Goal: Ask a question

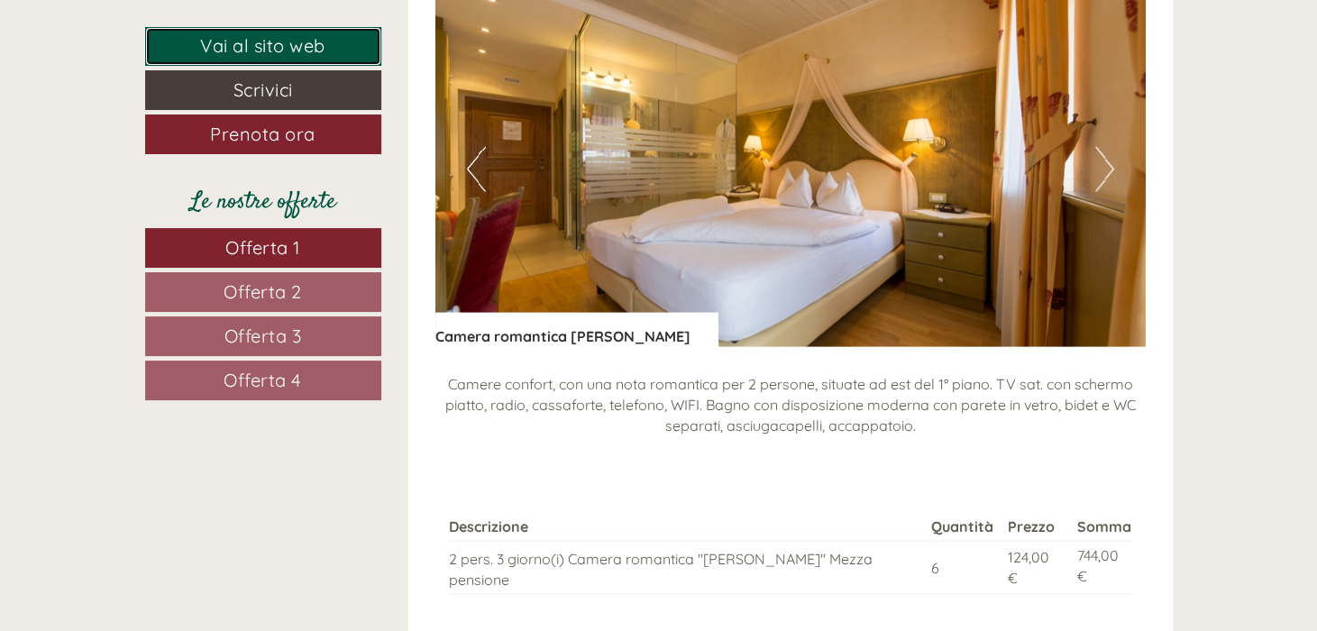
scroll to position [2163, 0]
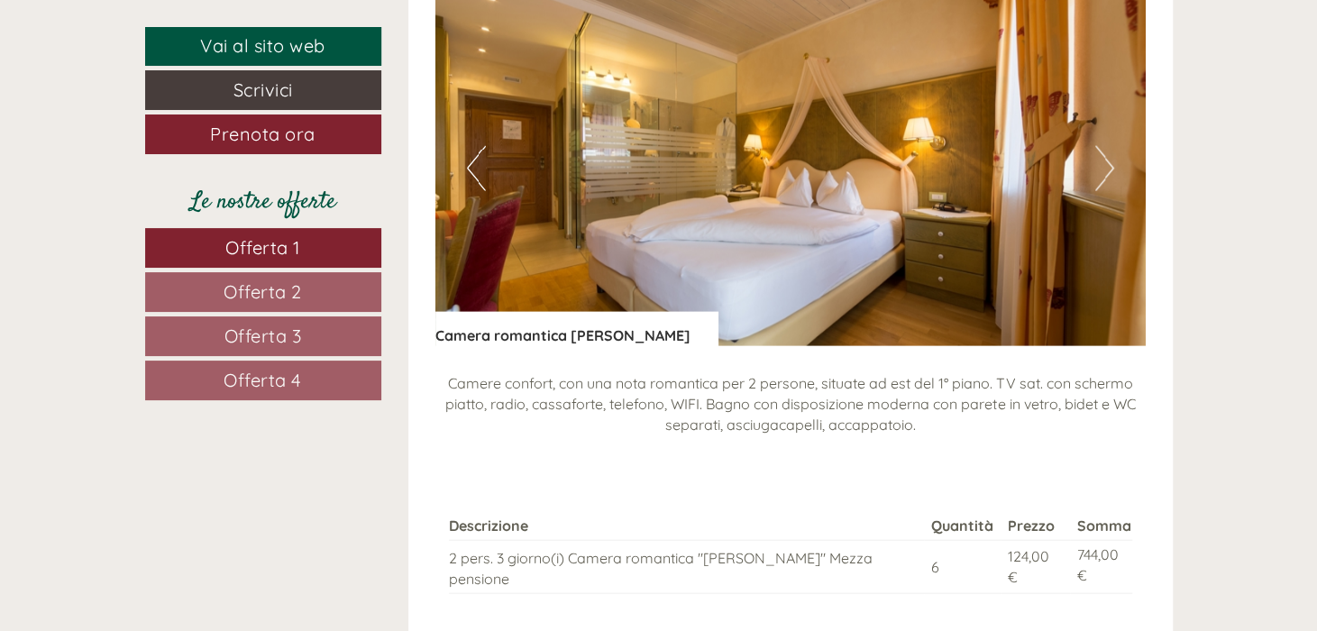
click at [1106, 161] on button "Next" at bounding box center [1104, 168] width 19 height 45
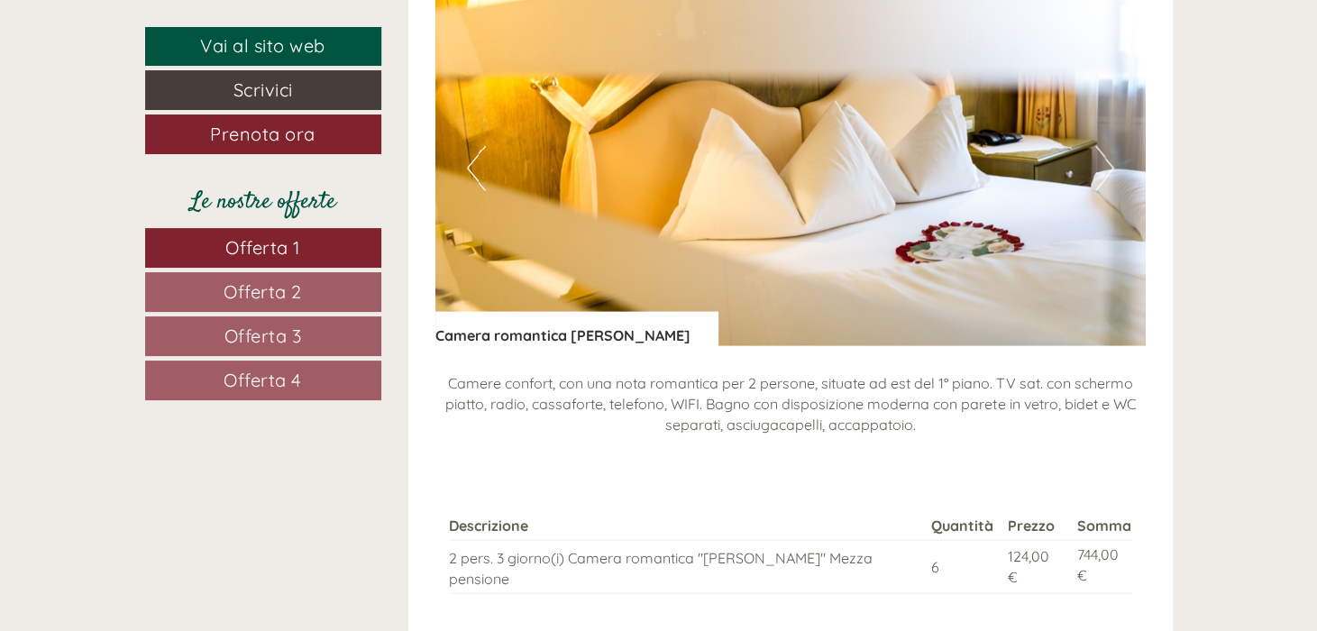
click at [1106, 161] on button "Next" at bounding box center [1104, 168] width 19 height 45
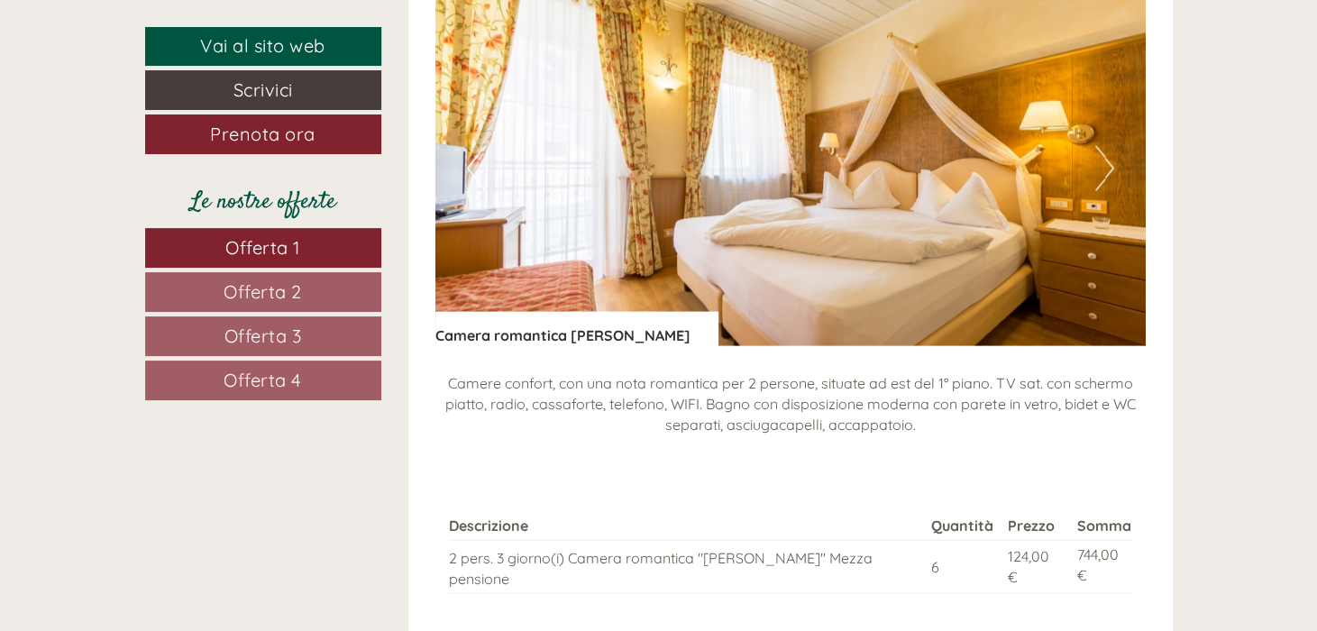
click at [1106, 161] on button "Next" at bounding box center [1104, 168] width 19 height 45
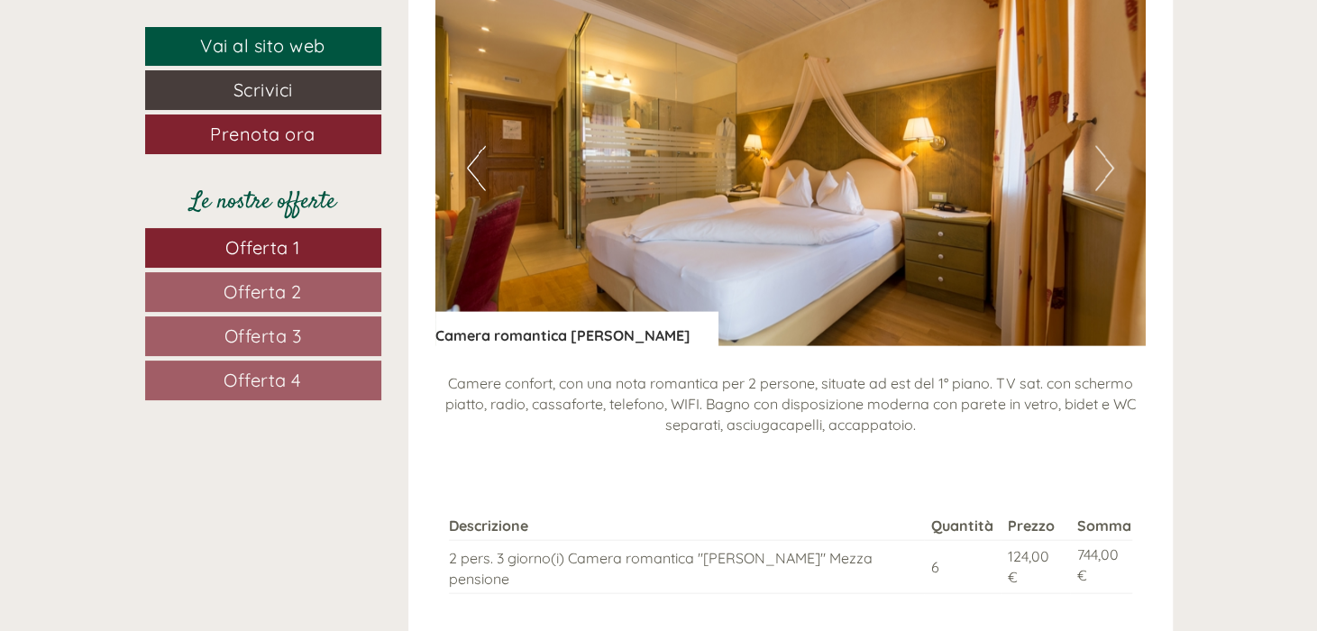
click at [1106, 161] on button "Next" at bounding box center [1104, 168] width 19 height 45
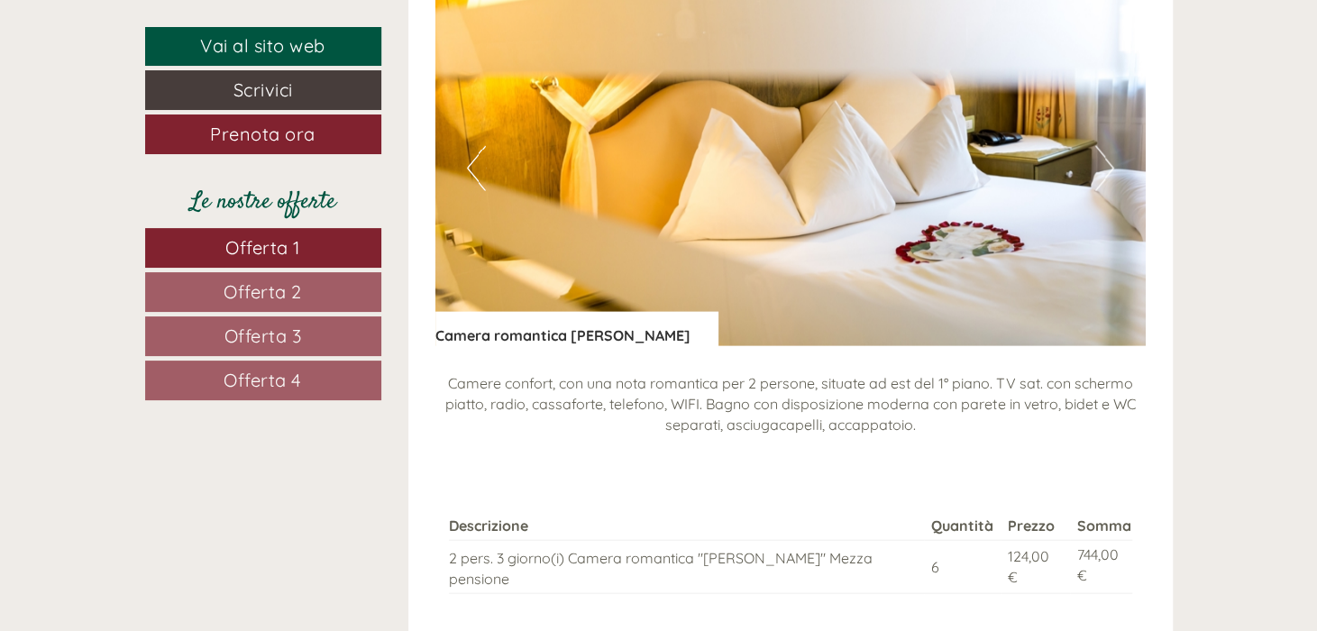
click at [1106, 161] on button "Next" at bounding box center [1104, 168] width 19 height 45
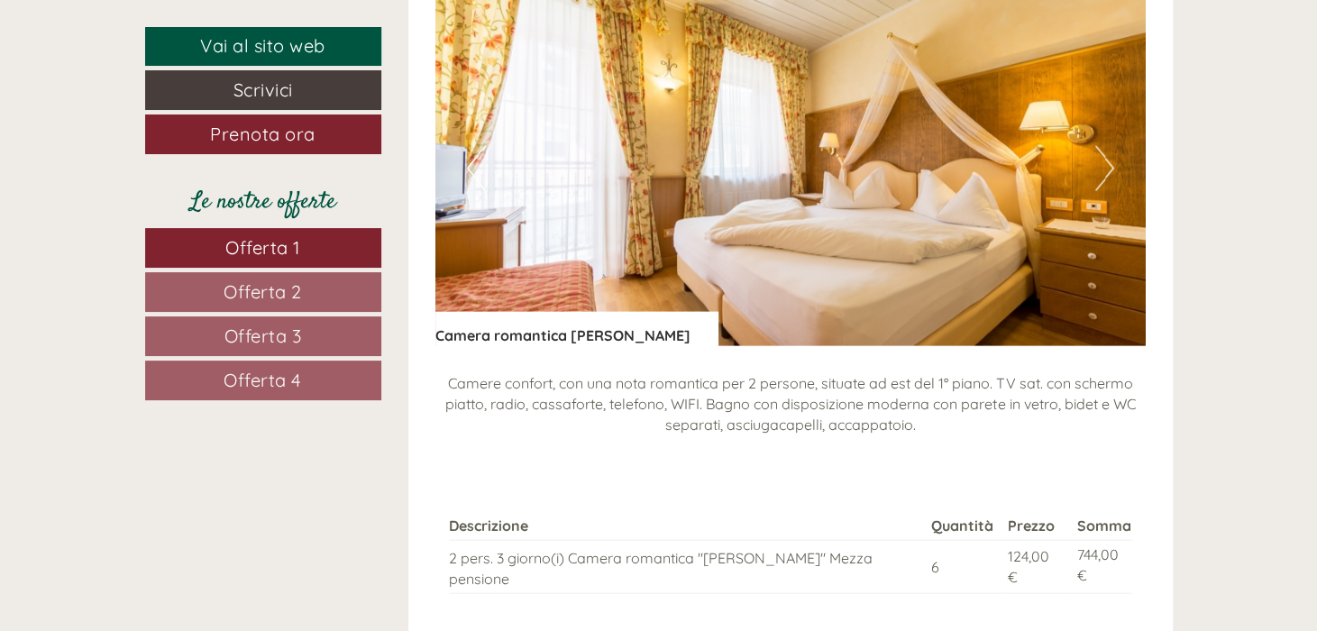
click at [1106, 161] on button "Next" at bounding box center [1104, 168] width 19 height 45
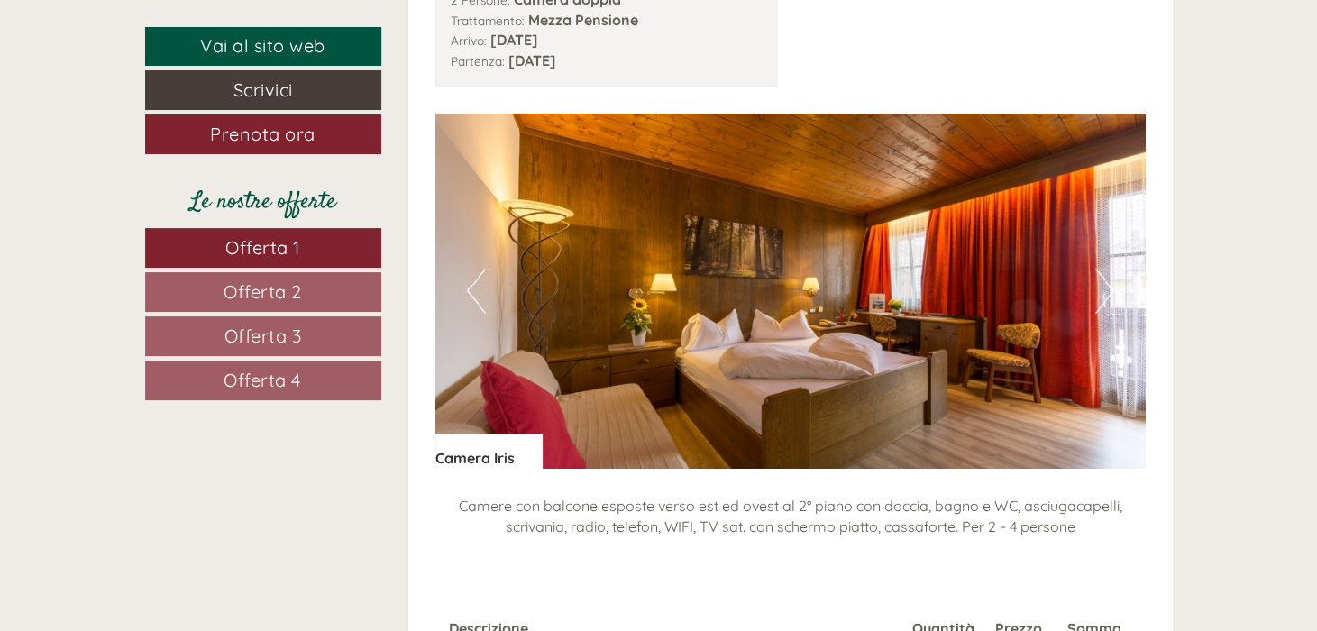
scroll to position [3155, 0]
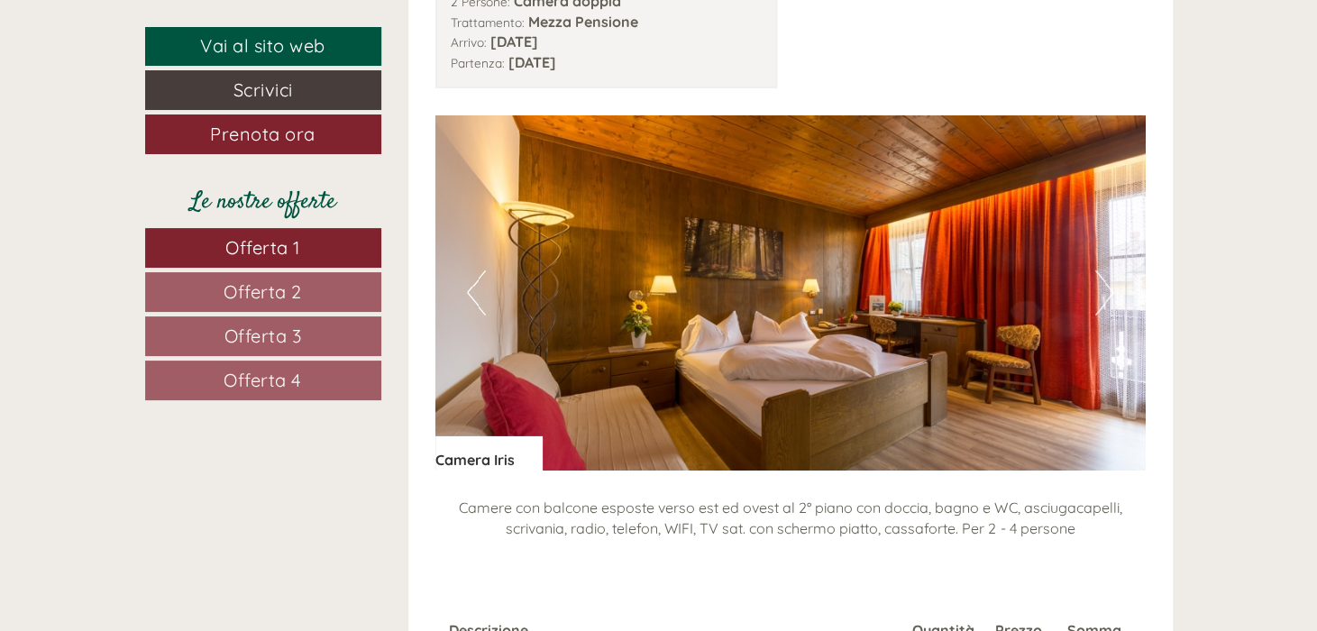
click at [1100, 270] on button "Next" at bounding box center [1104, 292] width 19 height 45
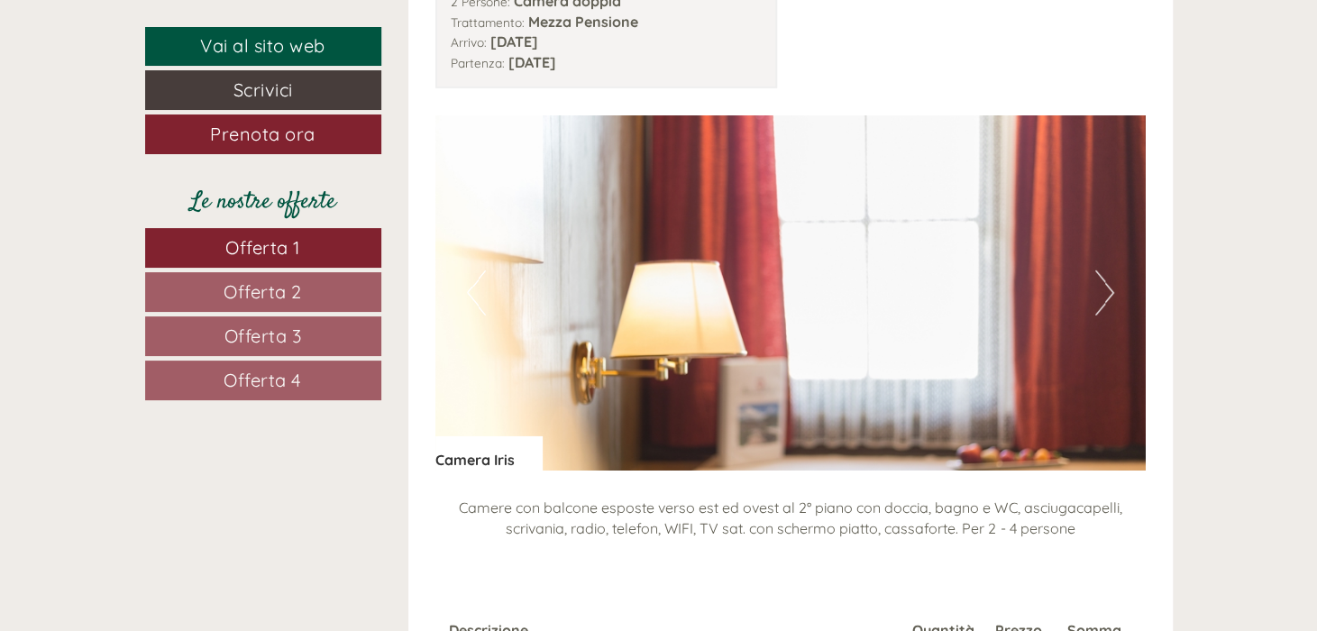
click at [1100, 270] on button "Next" at bounding box center [1104, 292] width 19 height 45
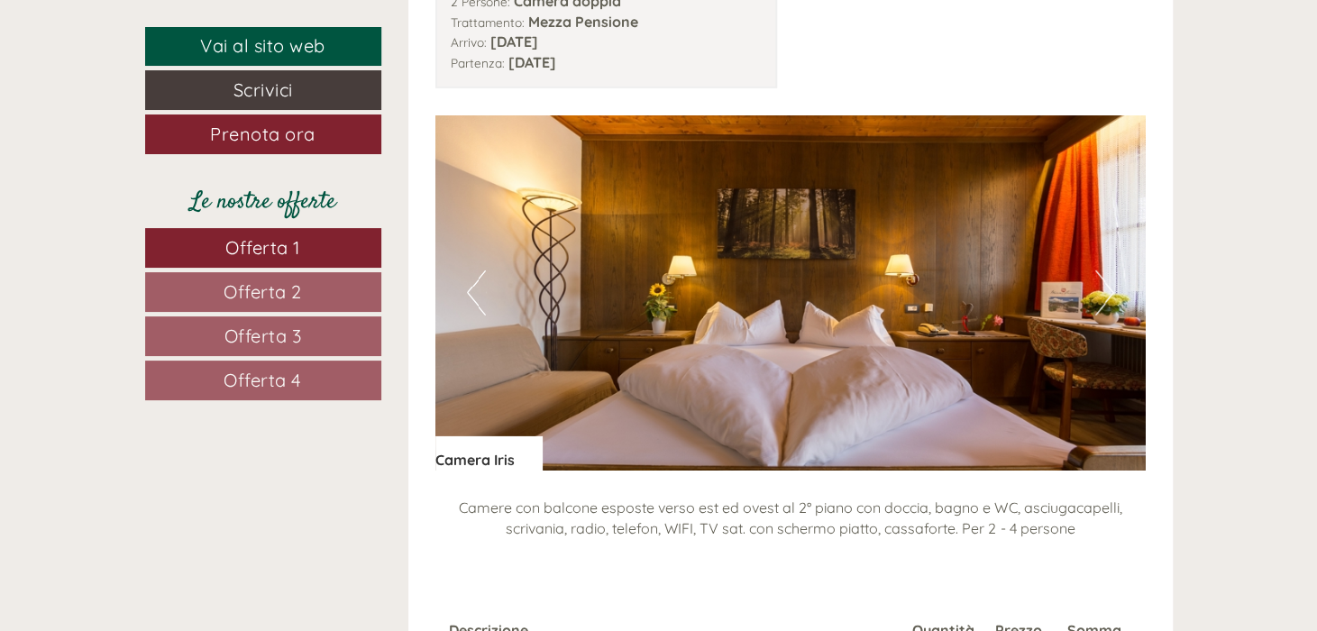
click at [1100, 270] on button "Next" at bounding box center [1104, 292] width 19 height 45
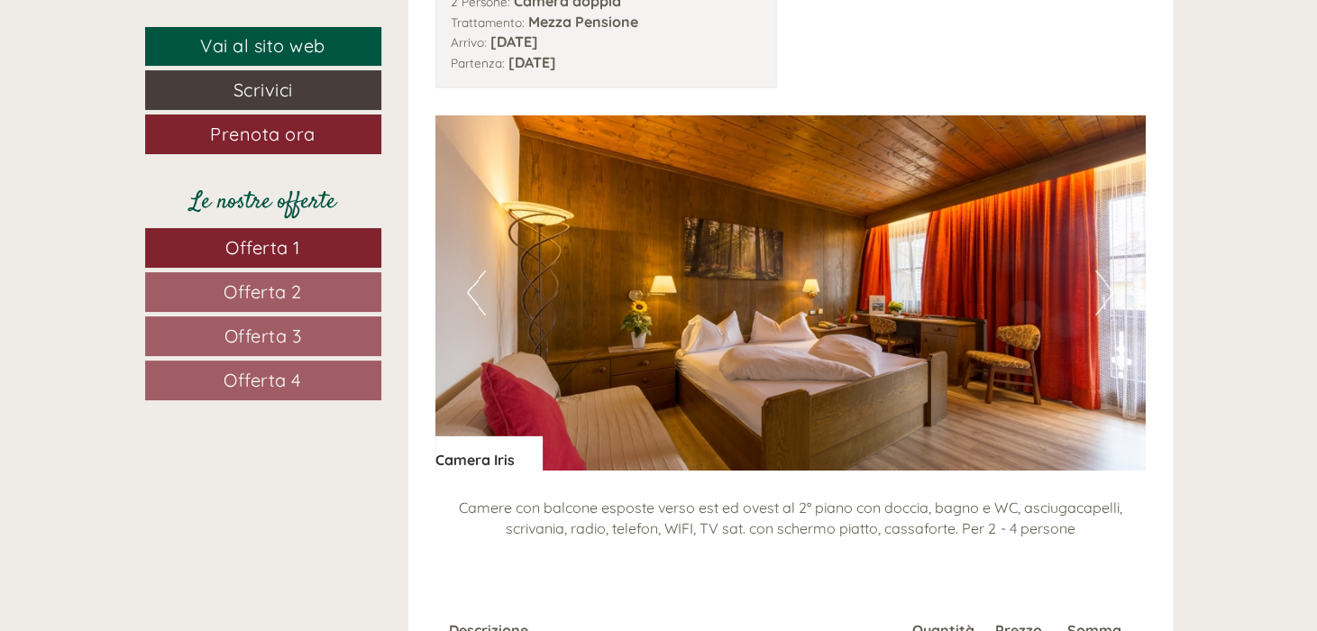
click at [1100, 270] on button "Next" at bounding box center [1104, 292] width 19 height 45
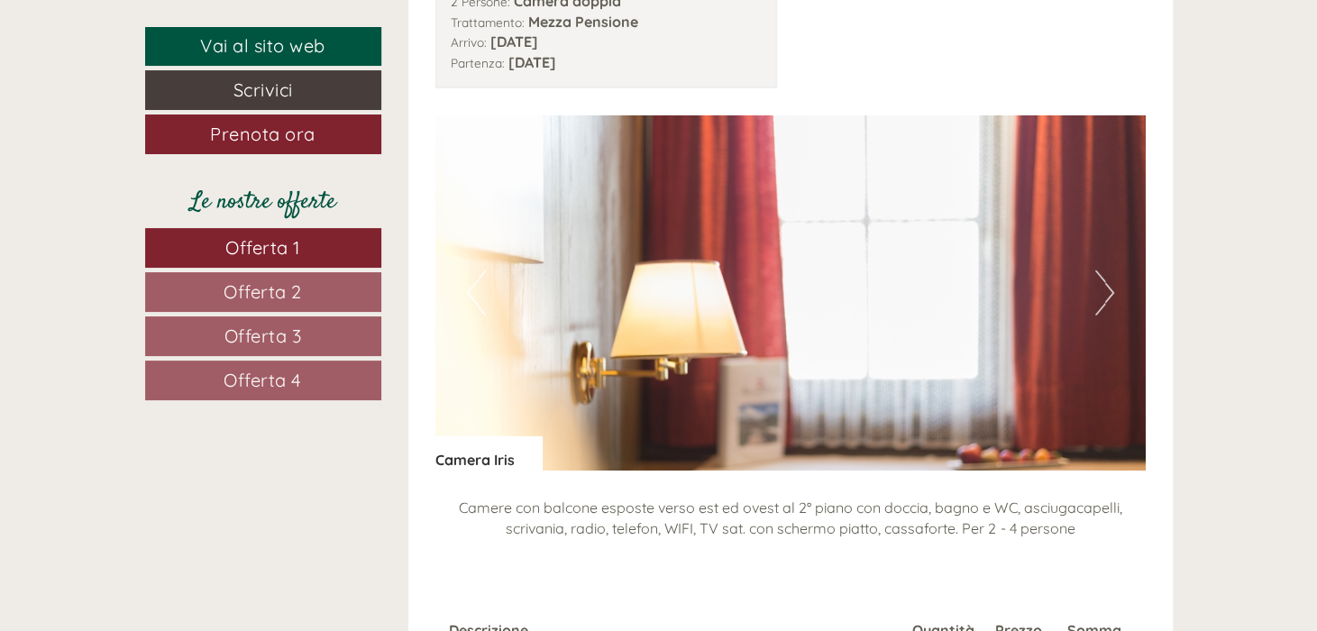
click at [1100, 270] on button "Next" at bounding box center [1104, 292] width 19 height 45
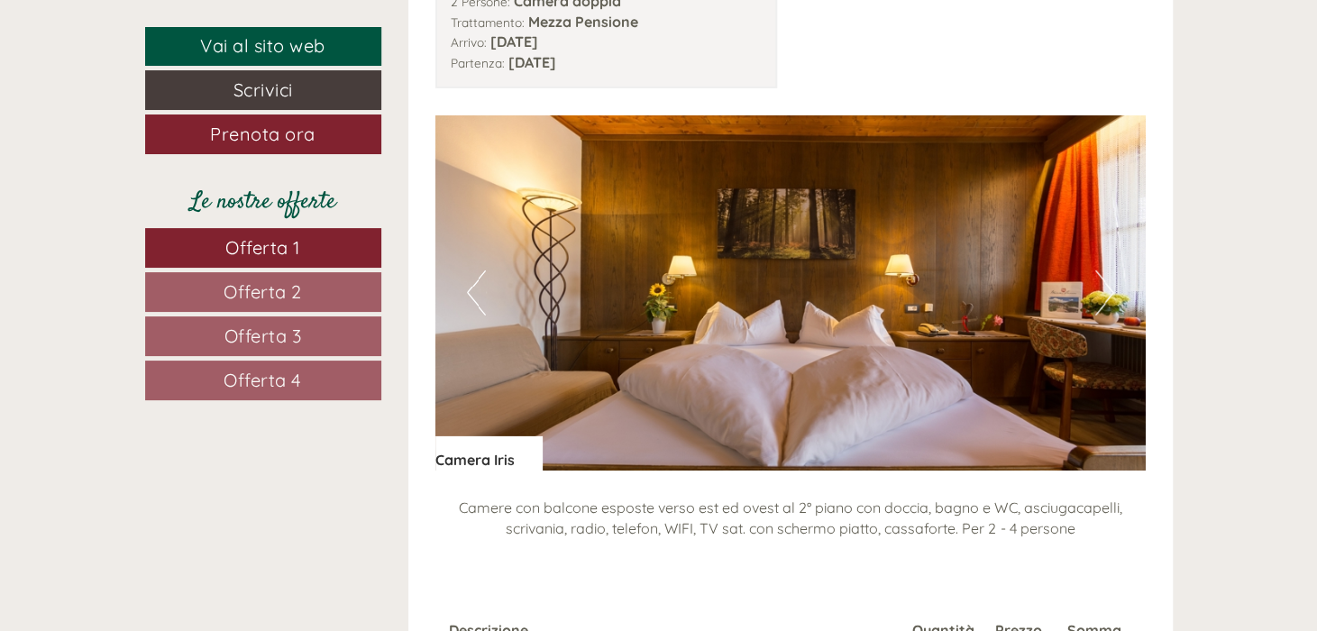
click at [1100, 270] on button "Next" at bounding box center [1104, 292] width 19 height 45
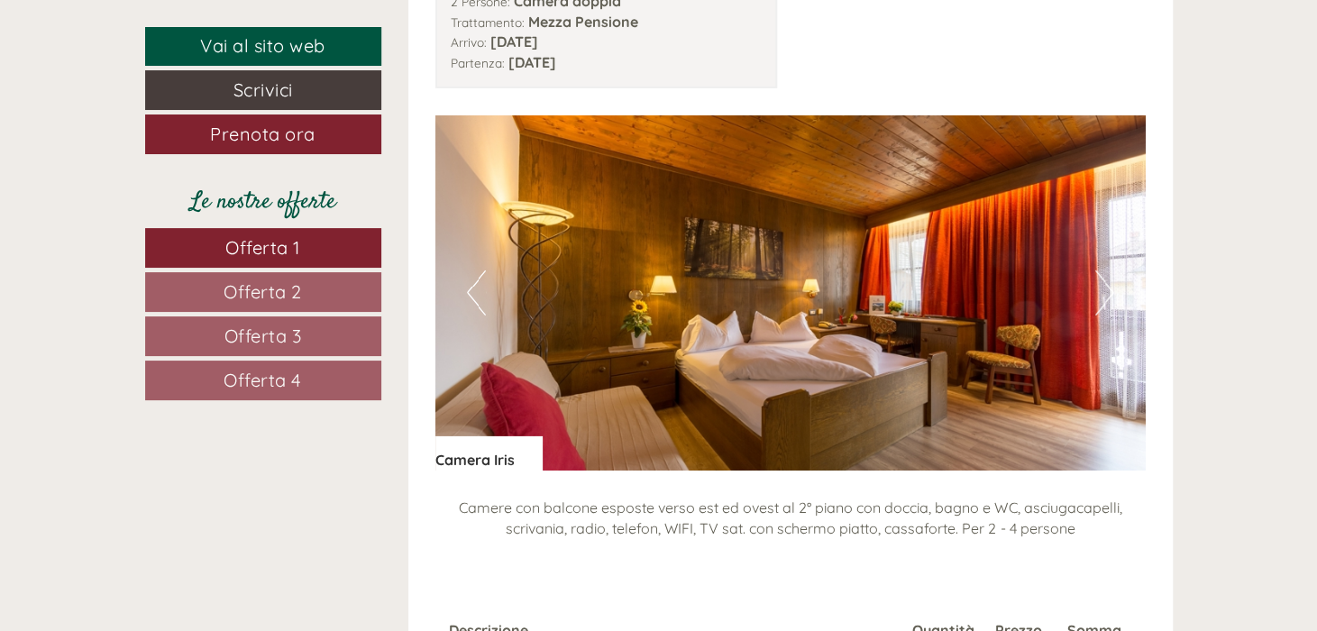
click at [1100, 270] on button "Next" at bounding box center [1104, 292] width 19 height 45
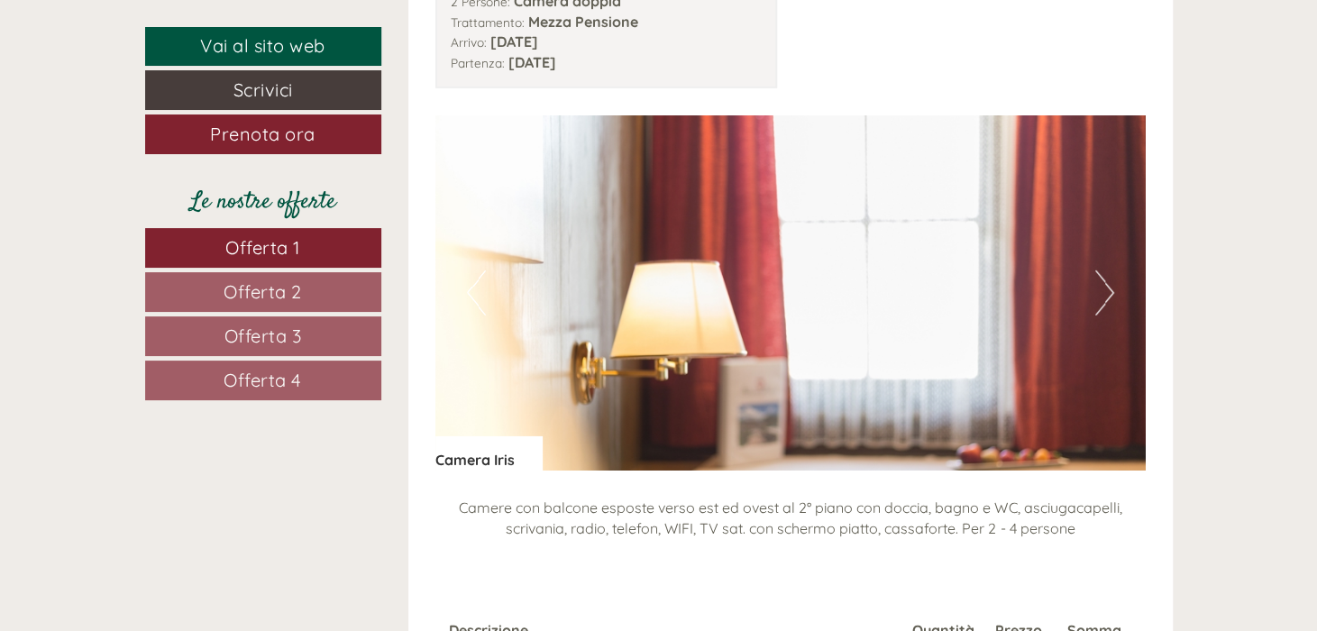
click at [1100, 270] on button "Next" at bounding box center [1104, 292] width 19 height 45
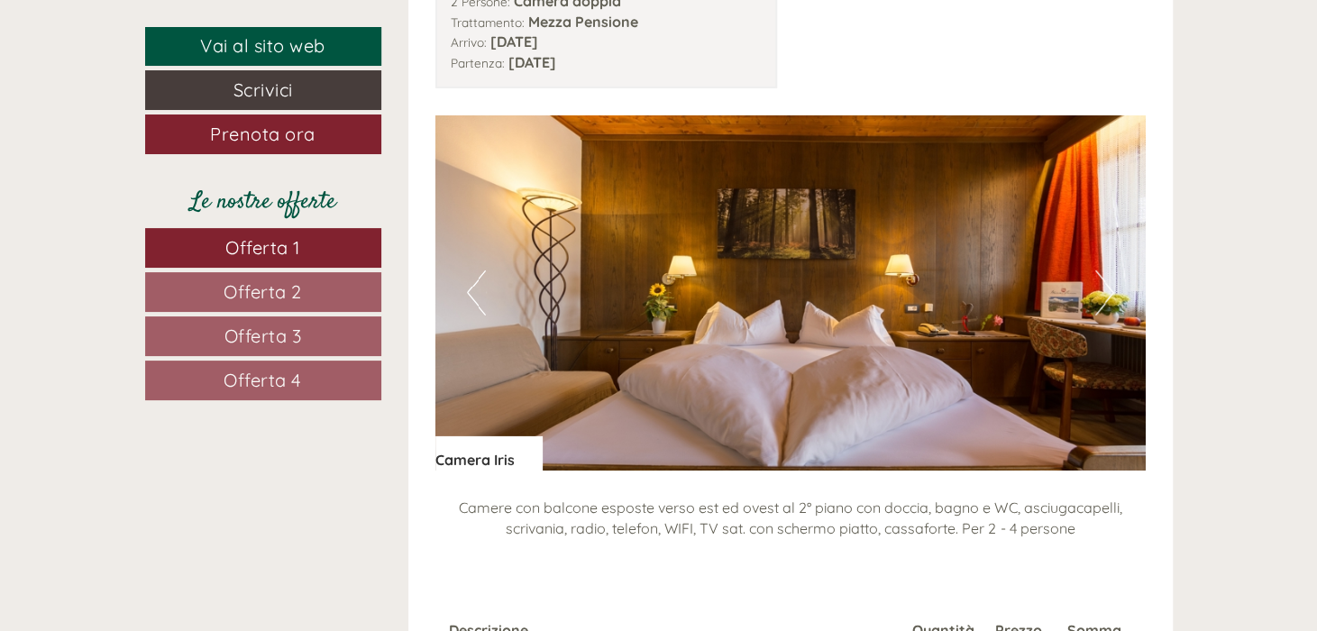
click at [1100, 270] on button "Next" at bounding box center [1104, 292] width 19 height 45
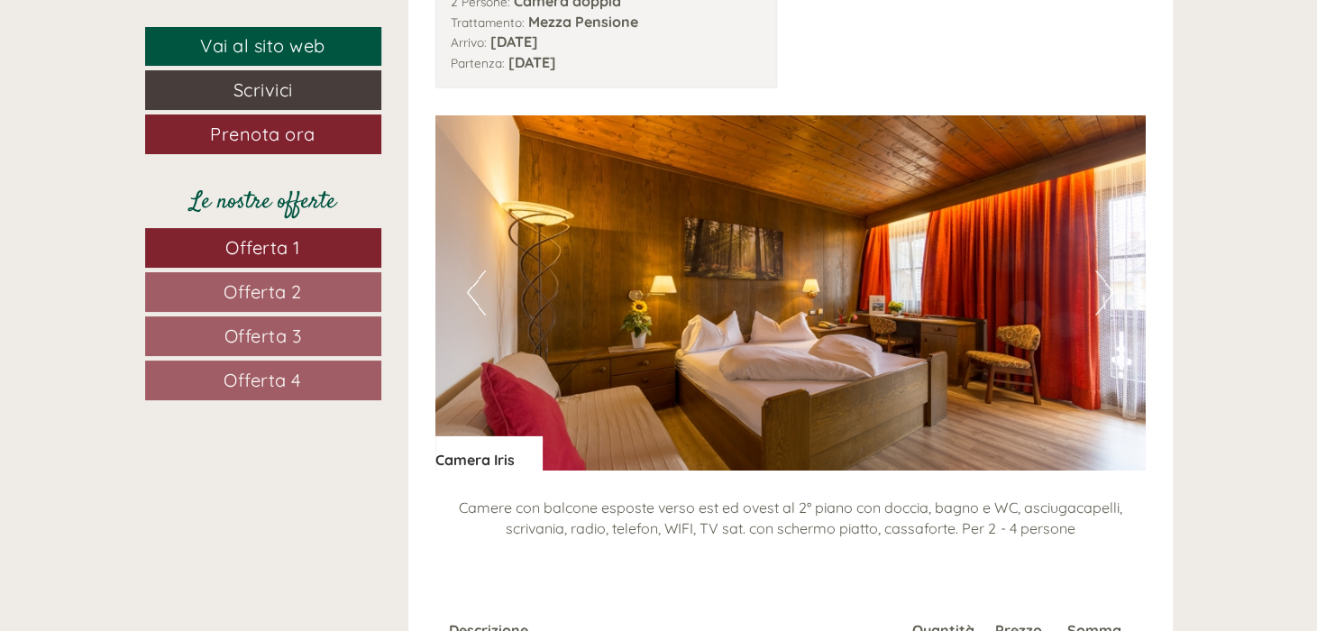
click at [1100, 270] on button "Next" at bounding box center [1104, 292] width 19 height 45
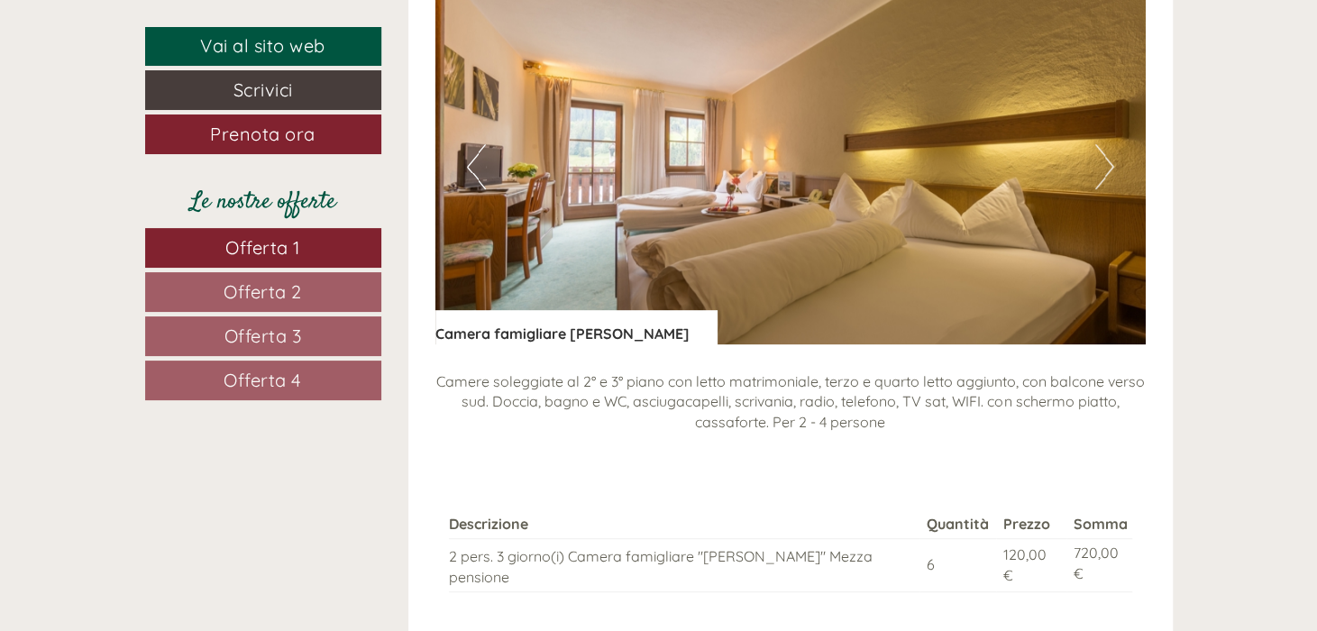
scroll to position [4326, 0]
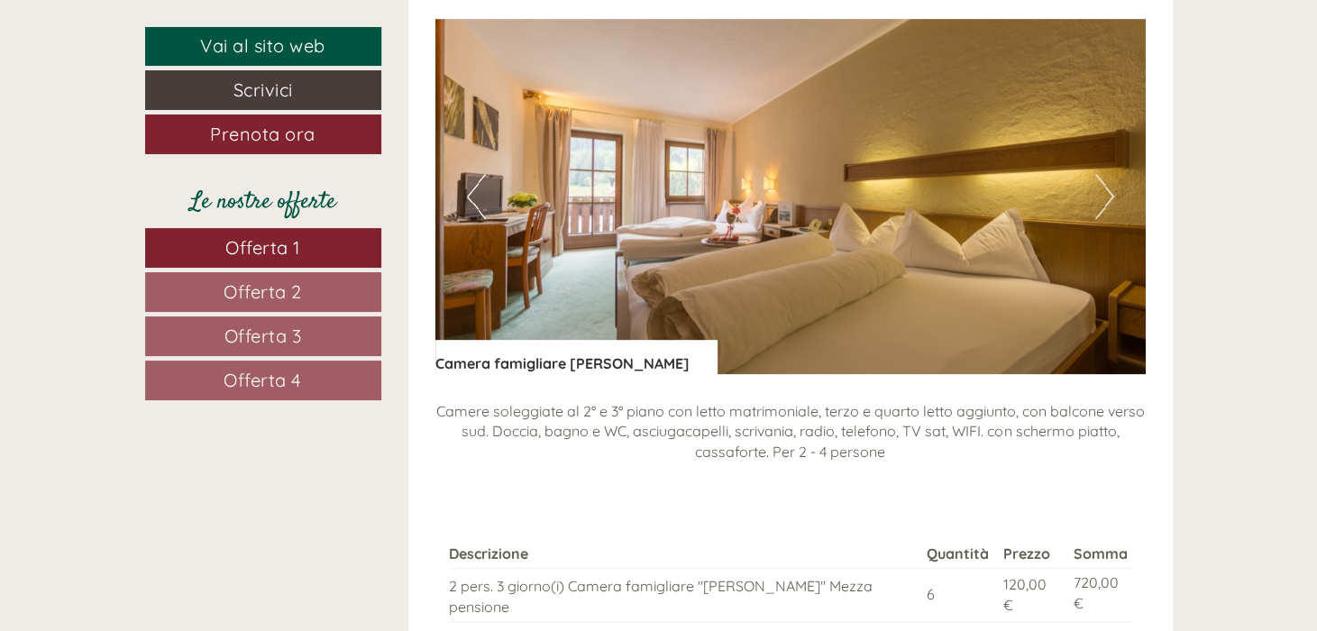
click at [1101, 174] on button "Next" at bounding box center [1104, 196] width 19 height 45
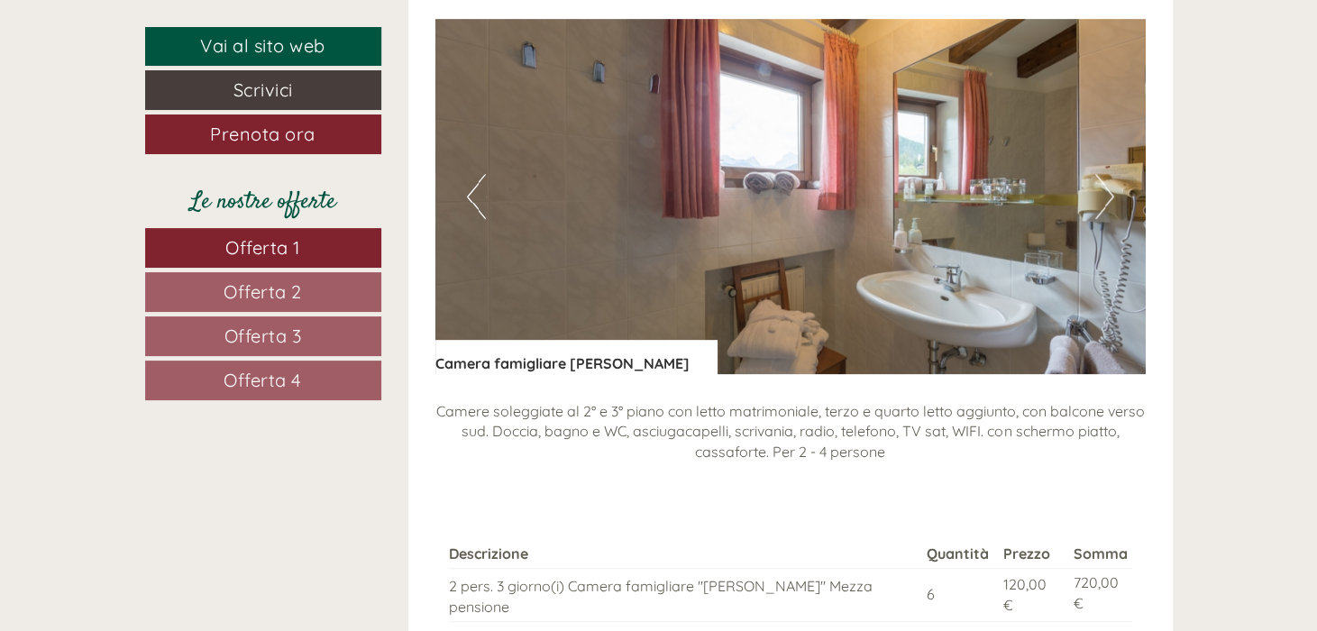
click at [1101, 174] on button "Next" at bounding box center [1104, 196] width 19 height 45
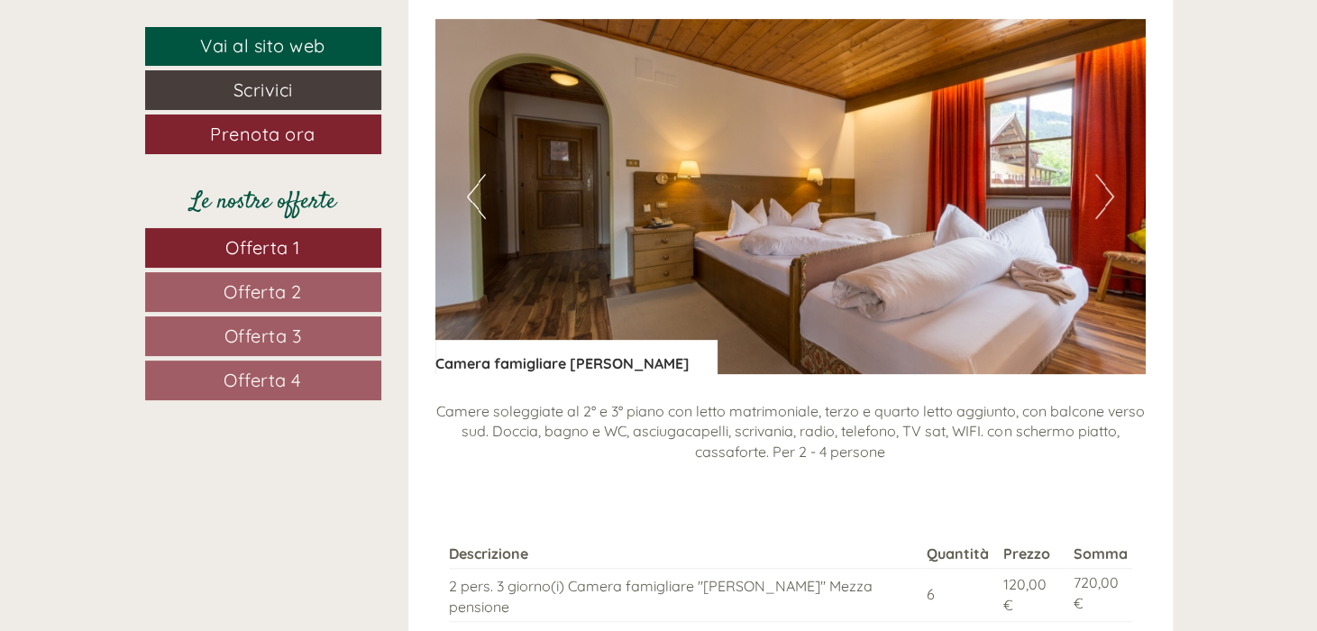
click at [1101, 174] on button "Next" at bounding box center [1104, 196] width 19 height 45
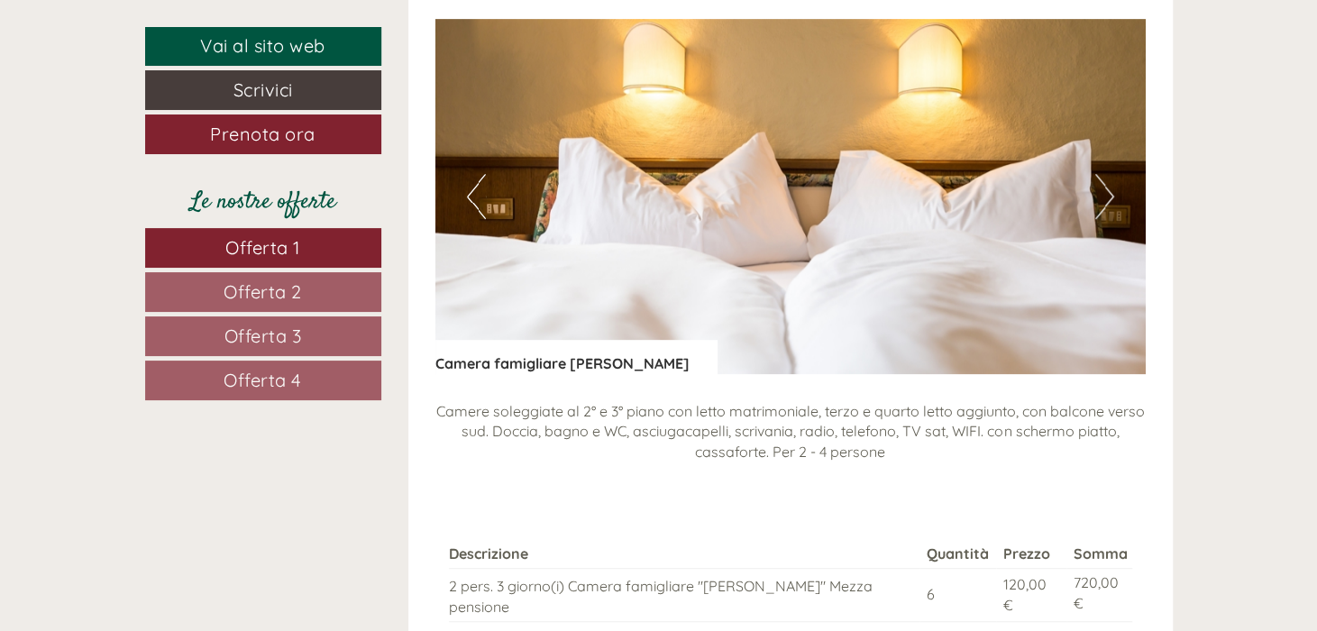
click at [1101, 174] on button "Next" at bounding box center [1104, 196] width 19 height 45
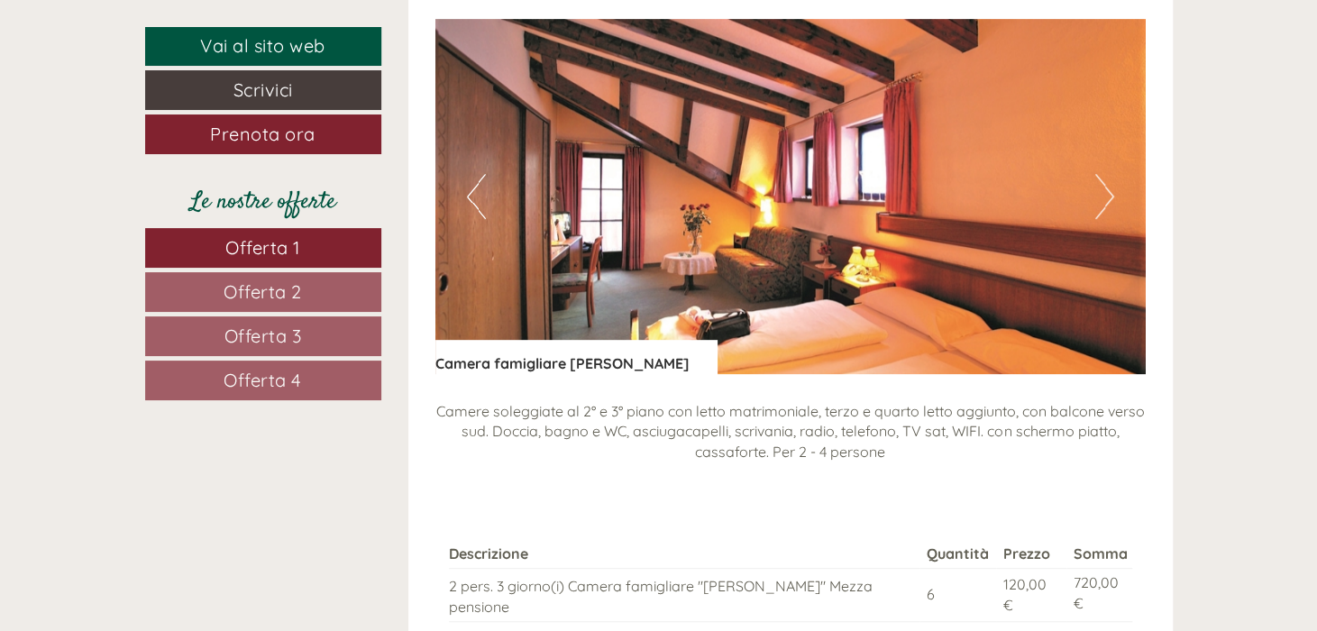
click at [1101, 174] on button "Next" at bounding box center [1104, 196] width 19 height 45
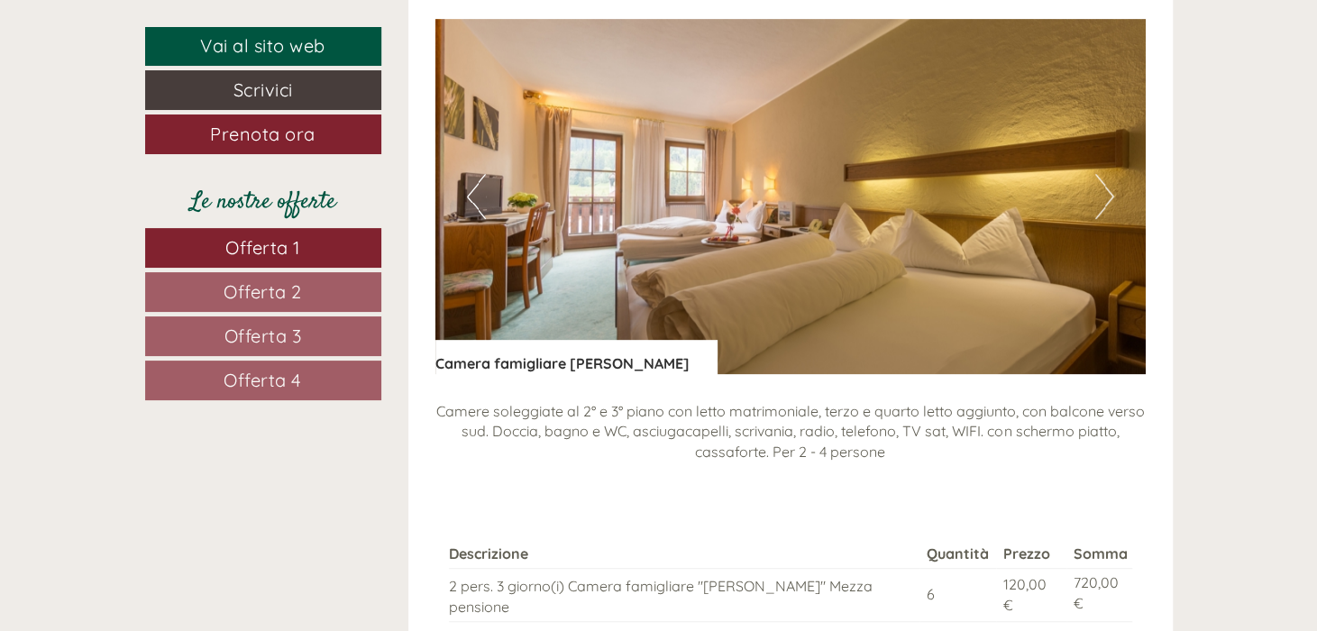
click at [1101, 174] on button "Next" at bounding box center [1104, 196] width 19 height 45
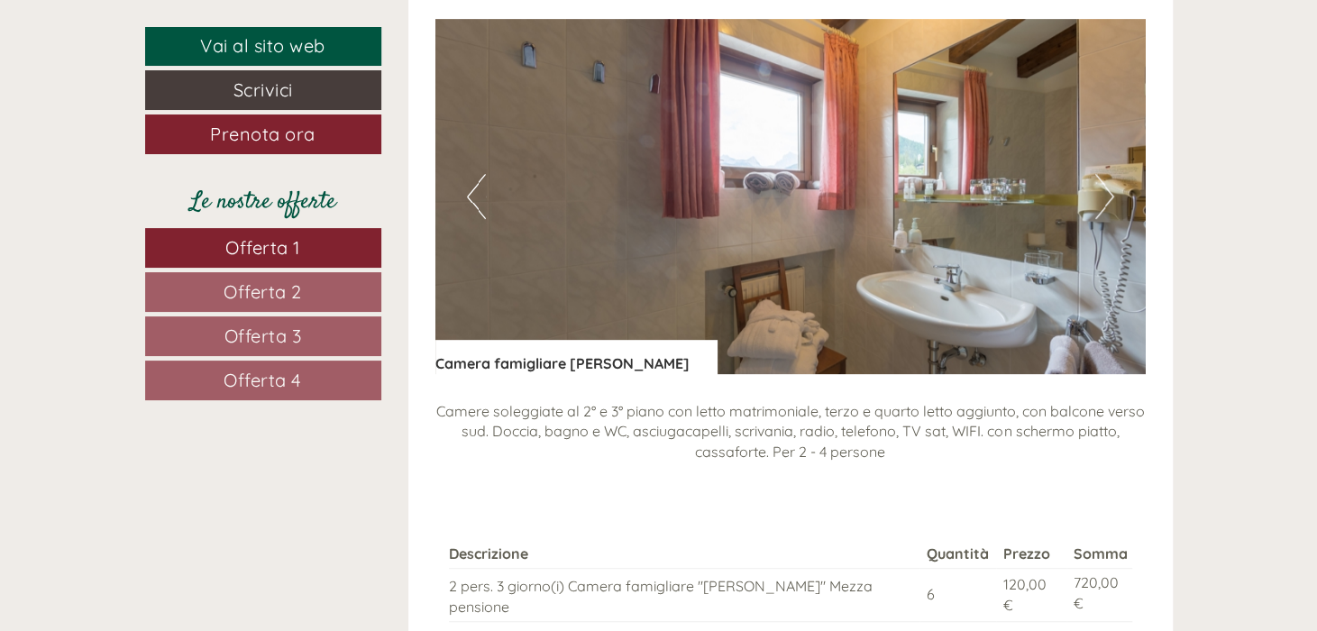
click at [1101, 174] on button "Next" at bounding box center [1104, 196] width 19 height 45
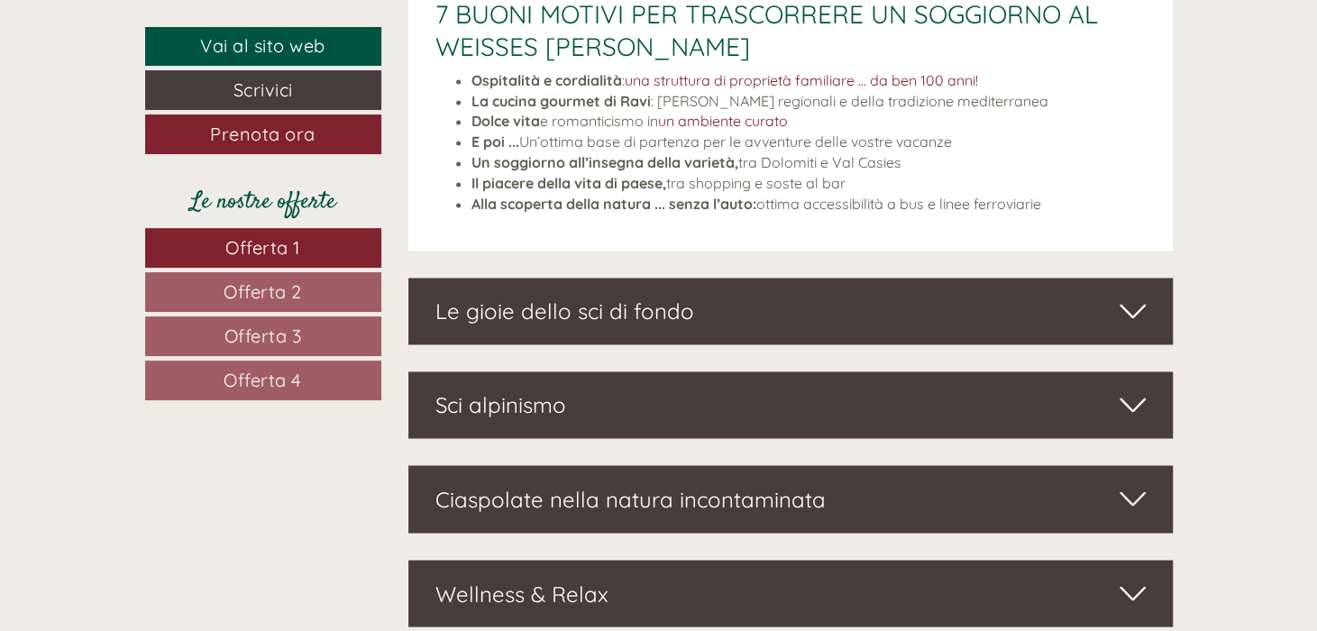
scroll to position [5588, 0]
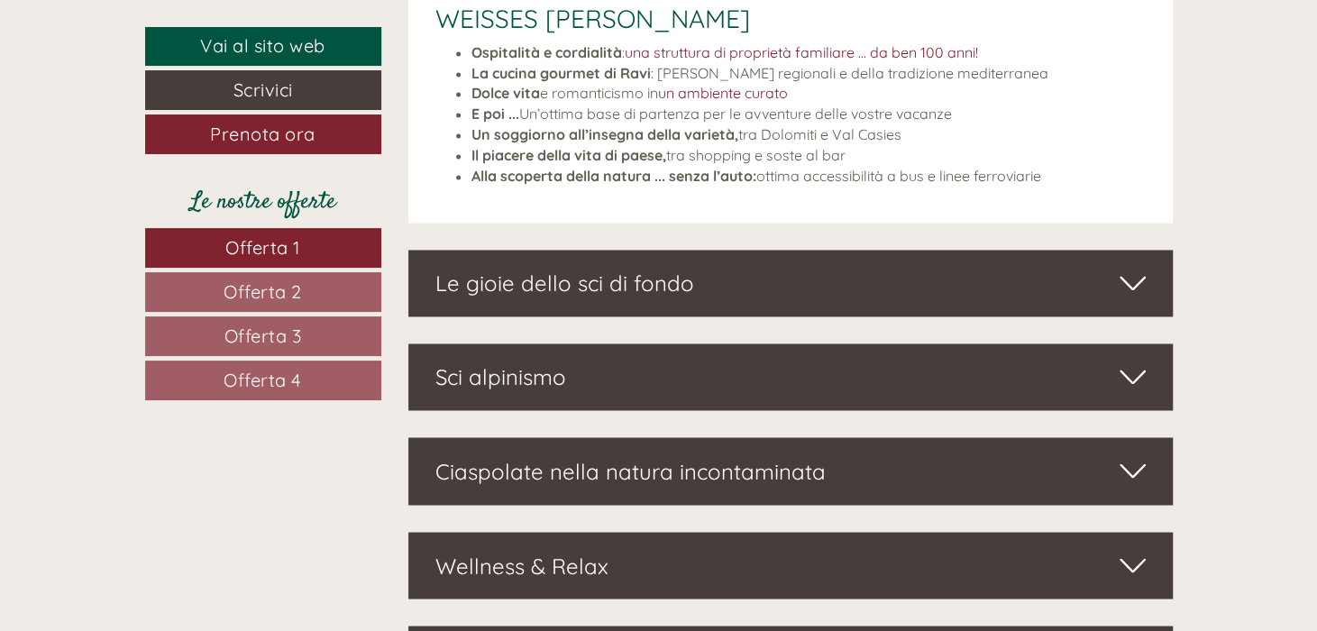
click at [819, 437] on div "Ciaspolate nella natura incontaminata" at bounding box center [790, 470] width 764 height 67
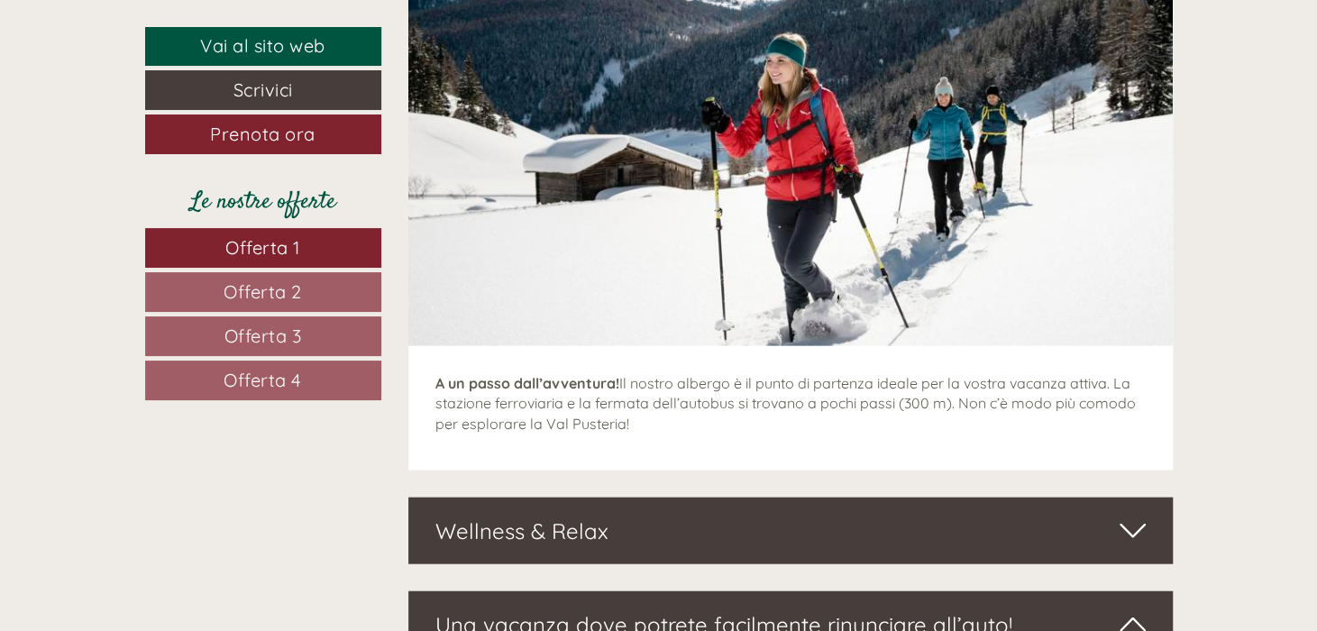
scroll to position [6218, 0]
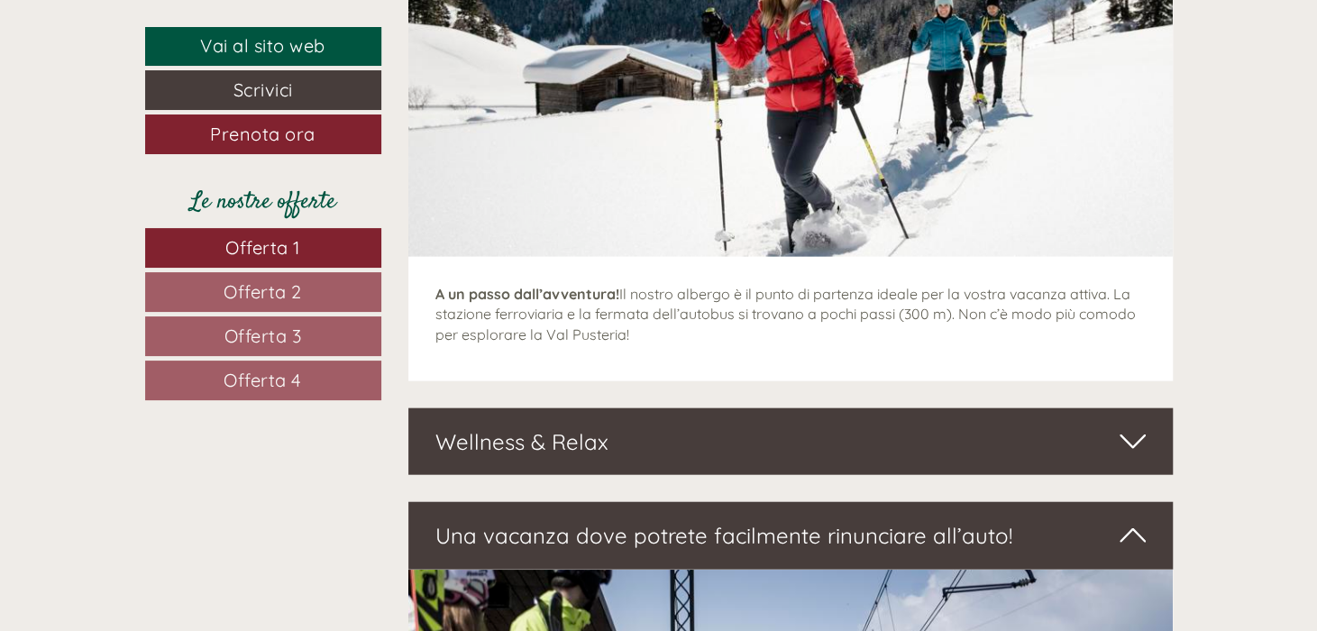
click at [853, 408] on div "Wellness & Relax" at bounding box center [790, 441] width 764 height 67
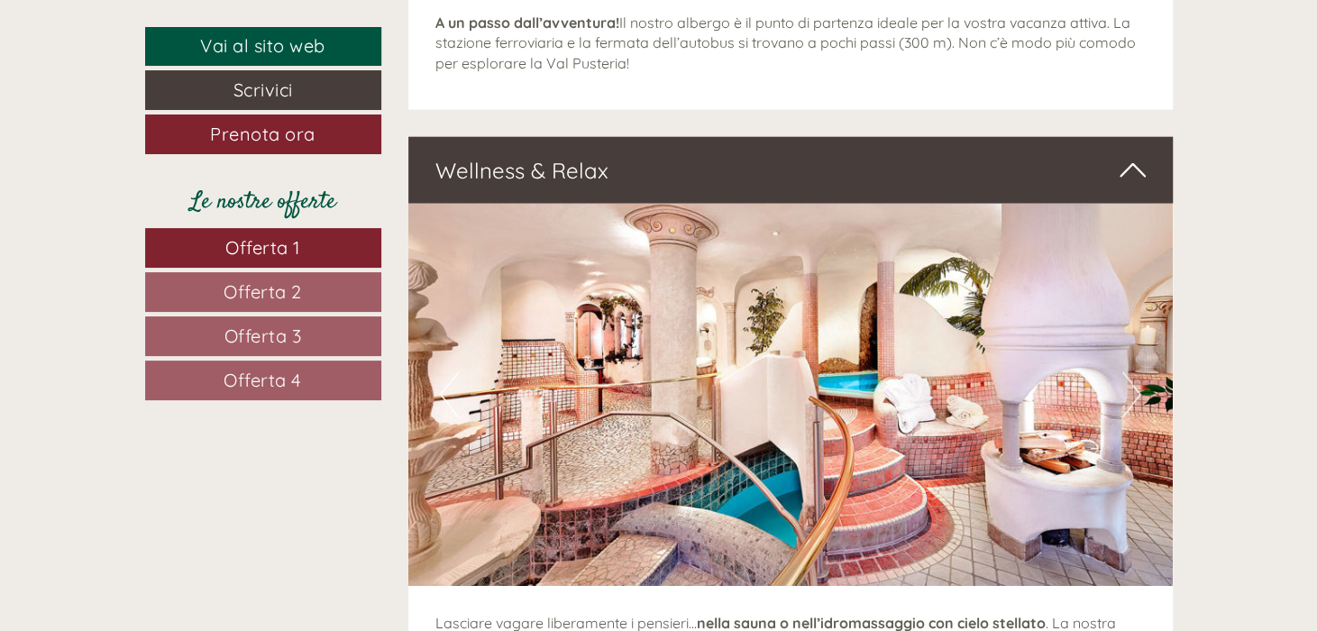
scroll to position [6669, 0]
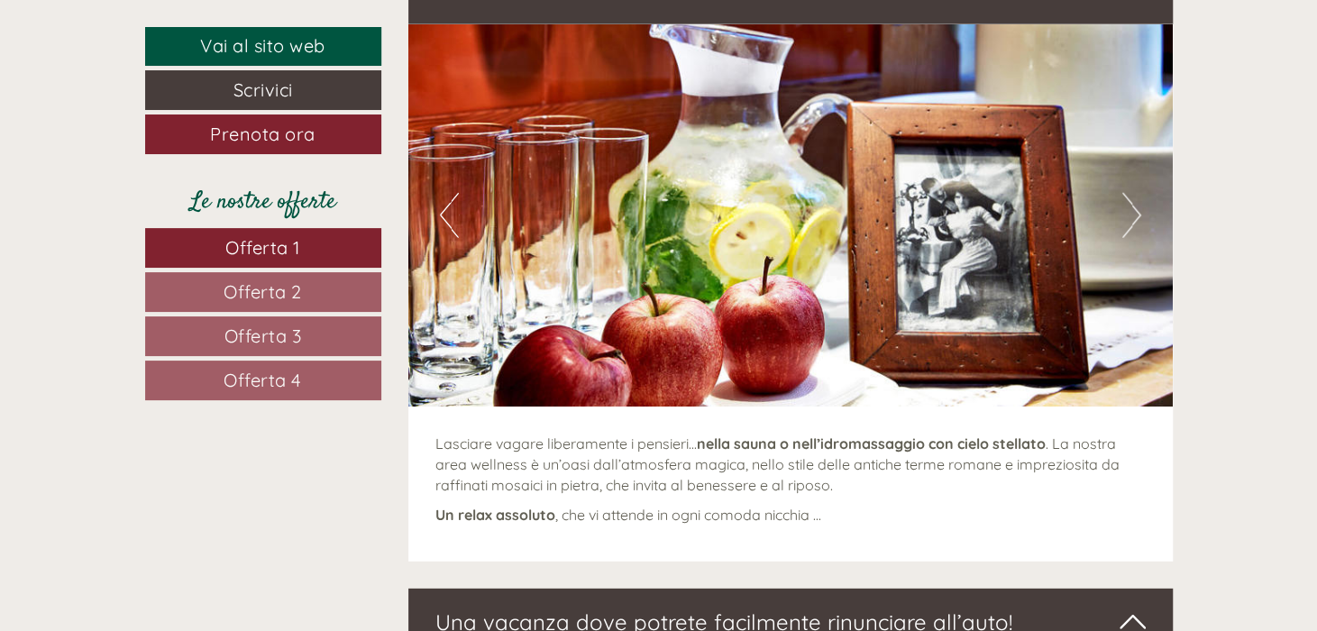
click at [1133, 193] on button "Next" at bounding box center [1131, 215] width 19 height 45
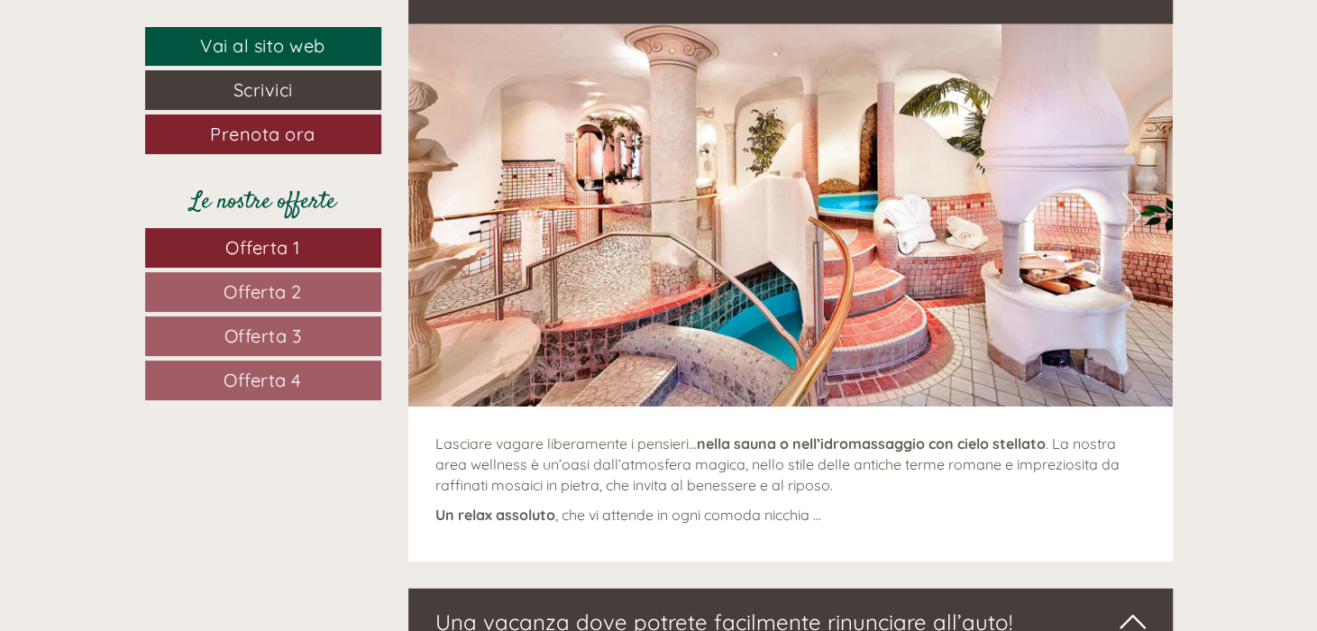
click at [1133, 193] on button "Next" at bounding box center [1131, 215] width 19 height 45
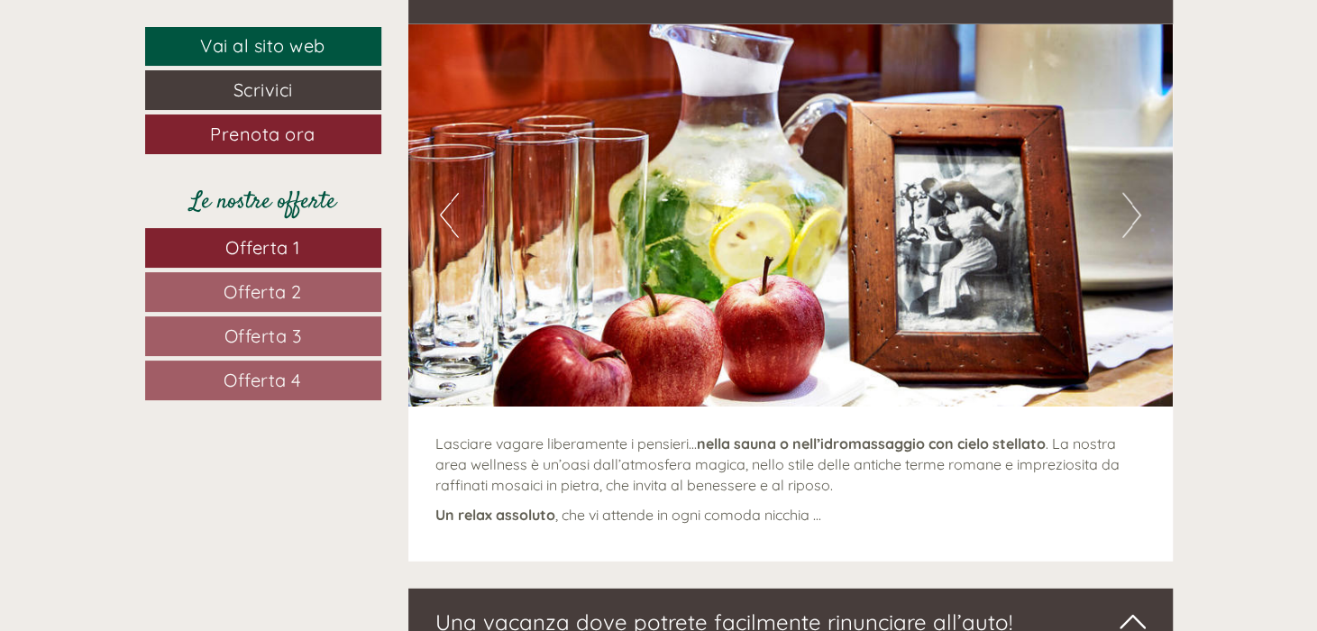
click at [1133, 193] on button "Next" at bounding box center [1131, 215] width 19 height 45
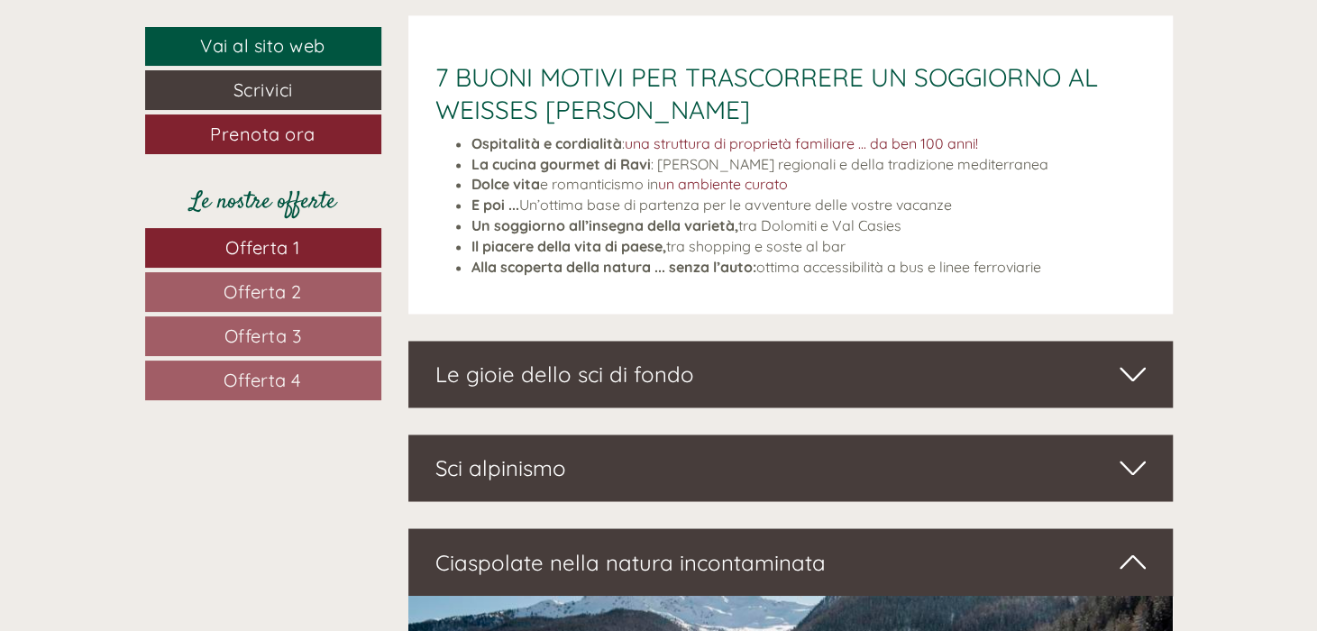
scroll to position [5408, 0]
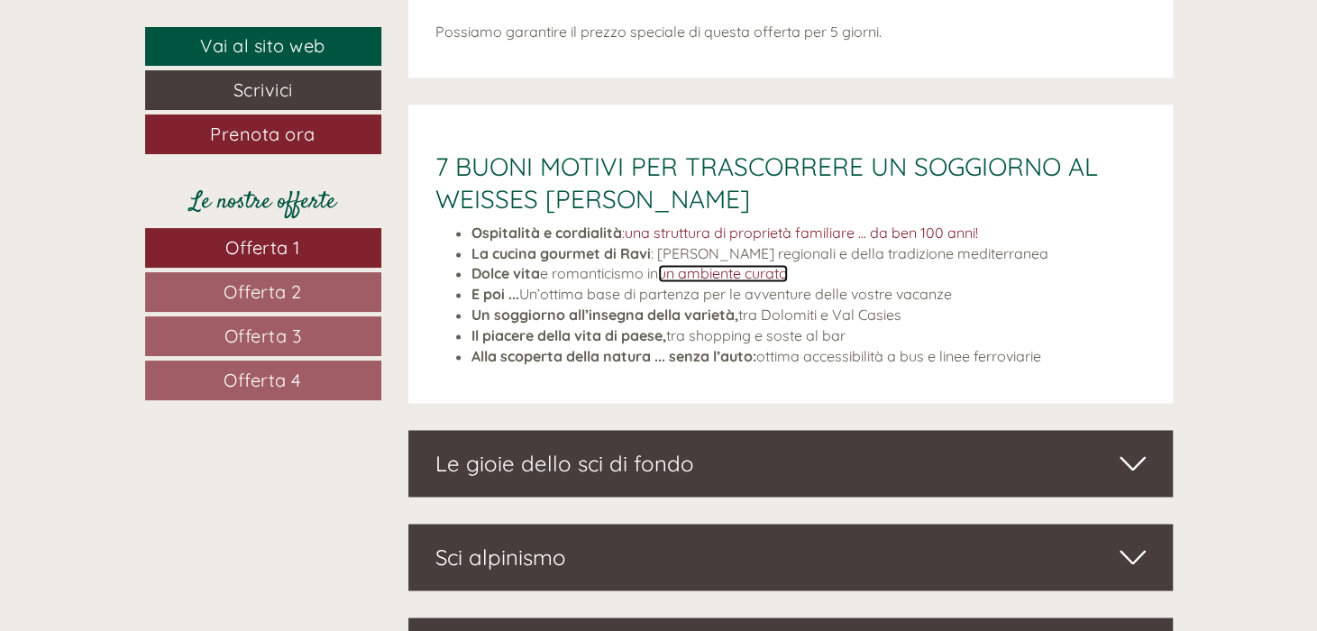
click at [778, 264] on link "un ambiente curato" at bounding box center [723, 273] width 130 height 18
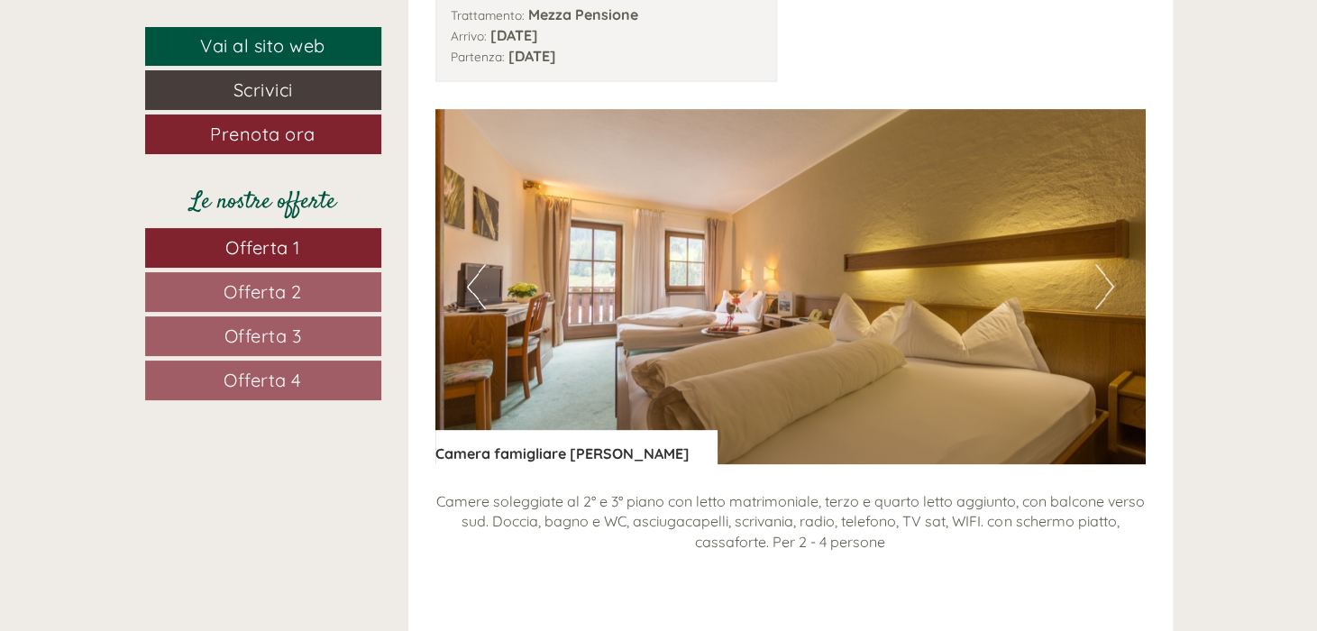
scroll to position [4326, 0]
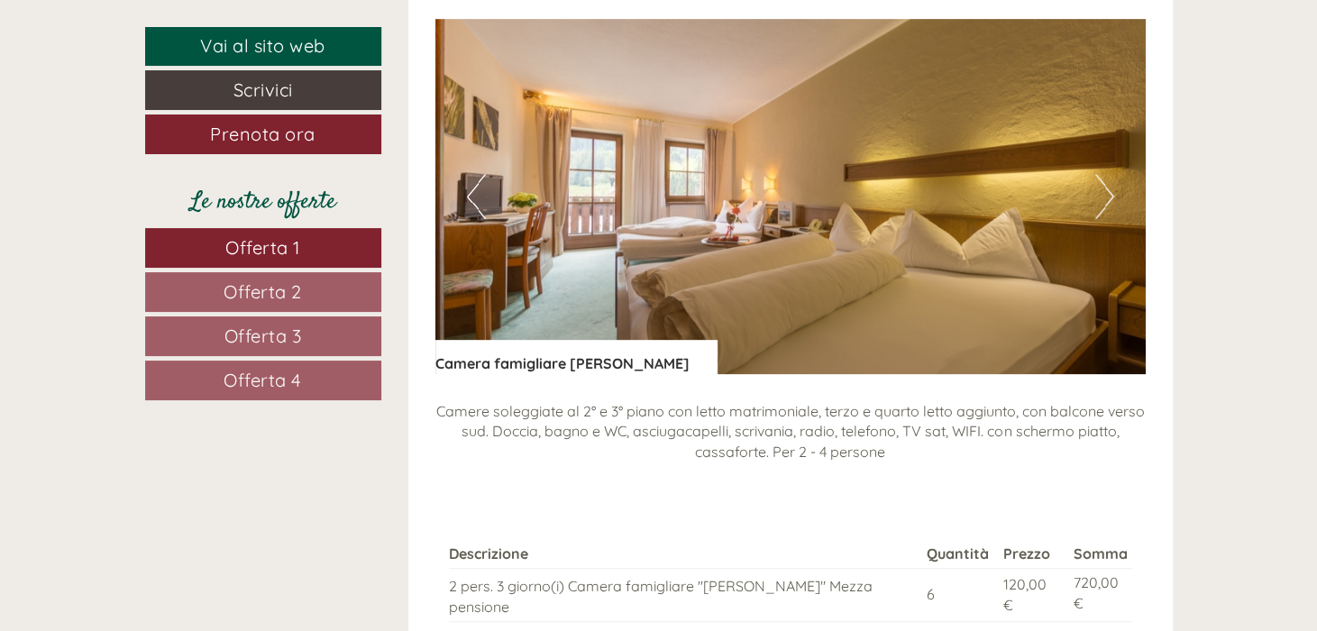
click at [1097, 174] on button "Next" at bounding box center [1104, 196] width 19 height 45
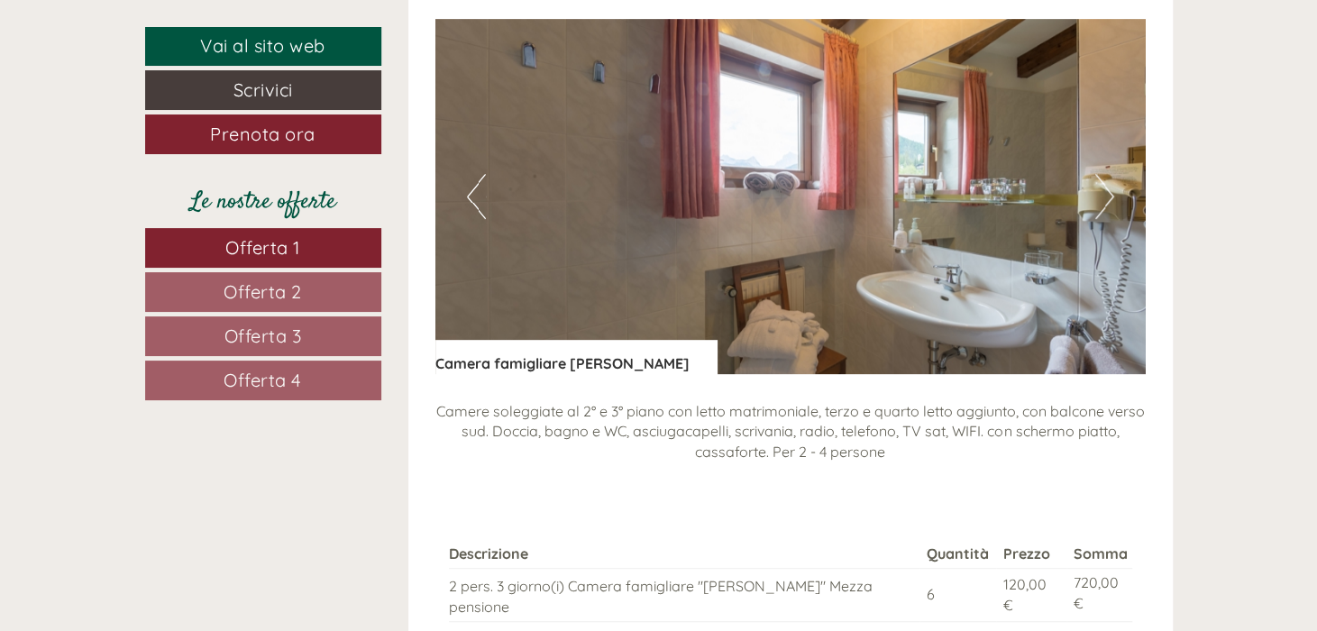
click at [1097, 174] on button "Next" at bounding box center [1104, 196] width 19 height 45
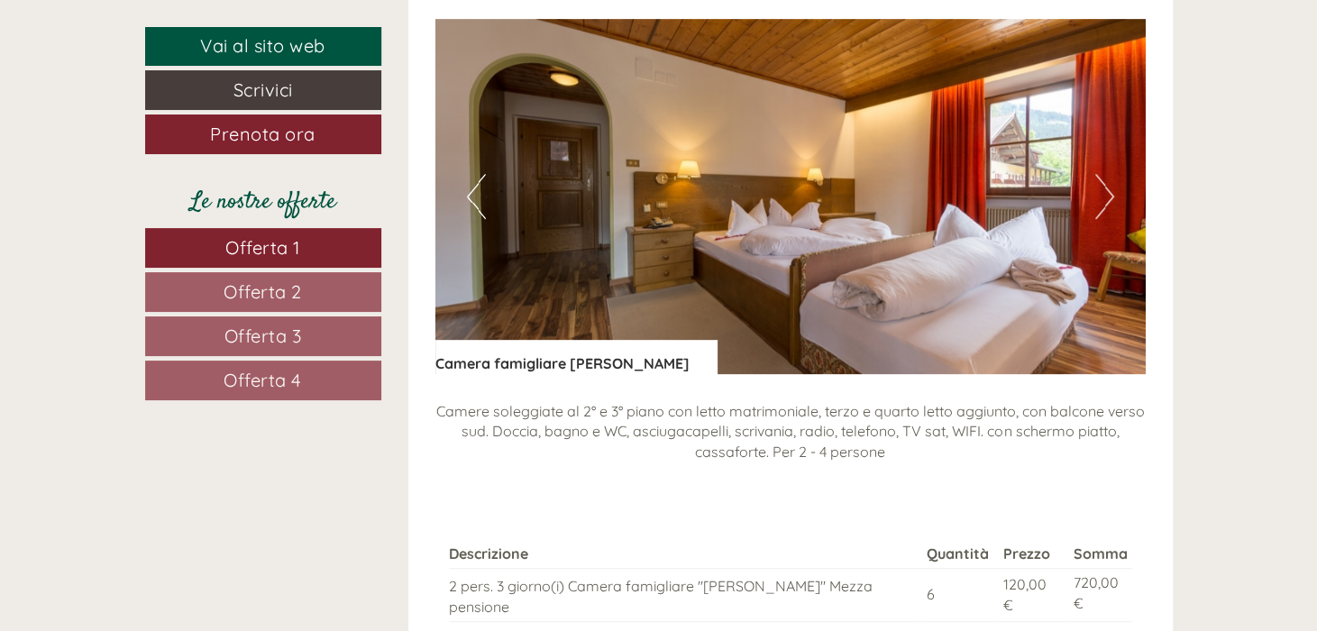
click at [1097, 174] on button "Next" at bounding box center [1104, 196] width 19 height 45
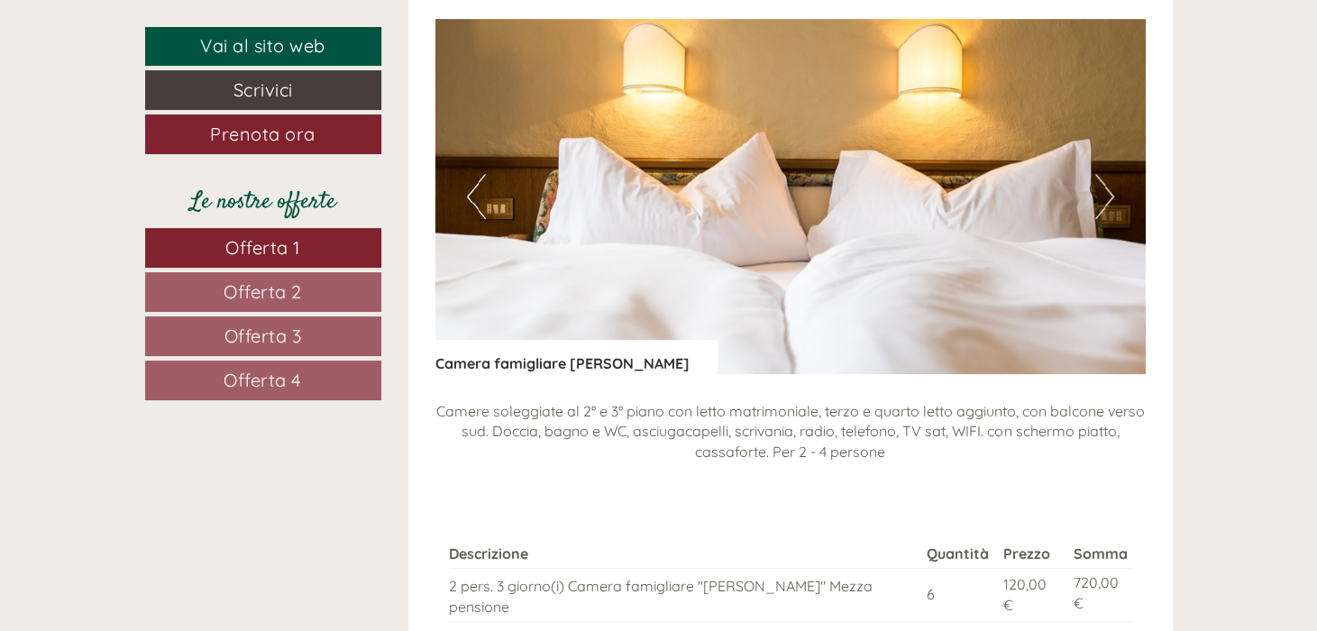
click at [1097, 174] on button "Next" at bounding box center [1104, 196] width 19 height 45
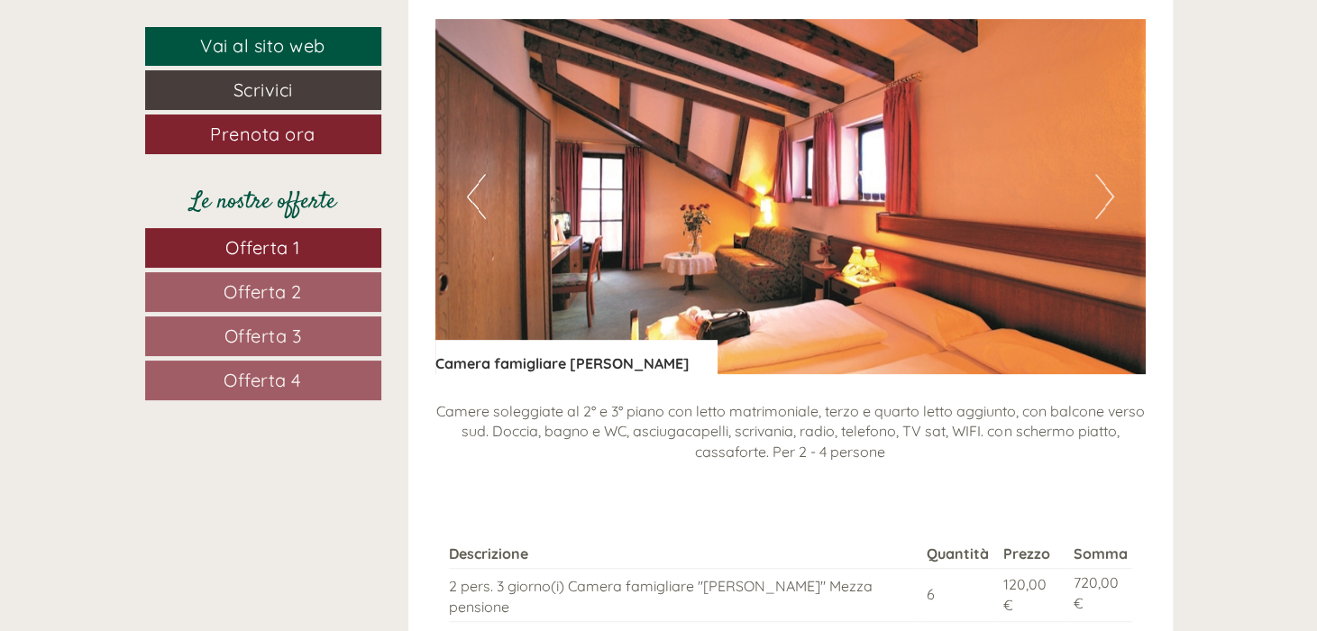
click at [1097, 174] on button "Next" at bounding box center [1104, 196] width 19 height 45
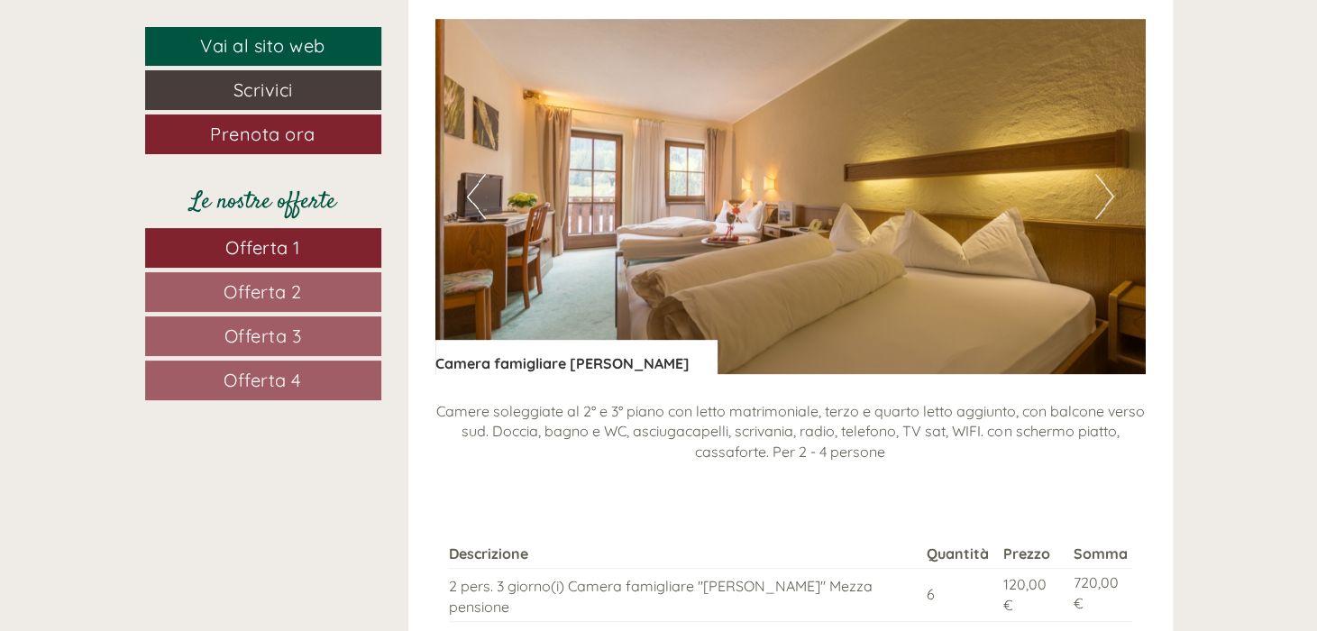
click at [1097, 174] on button "Next" at bounding box center [1104, 196] width 19 height 45
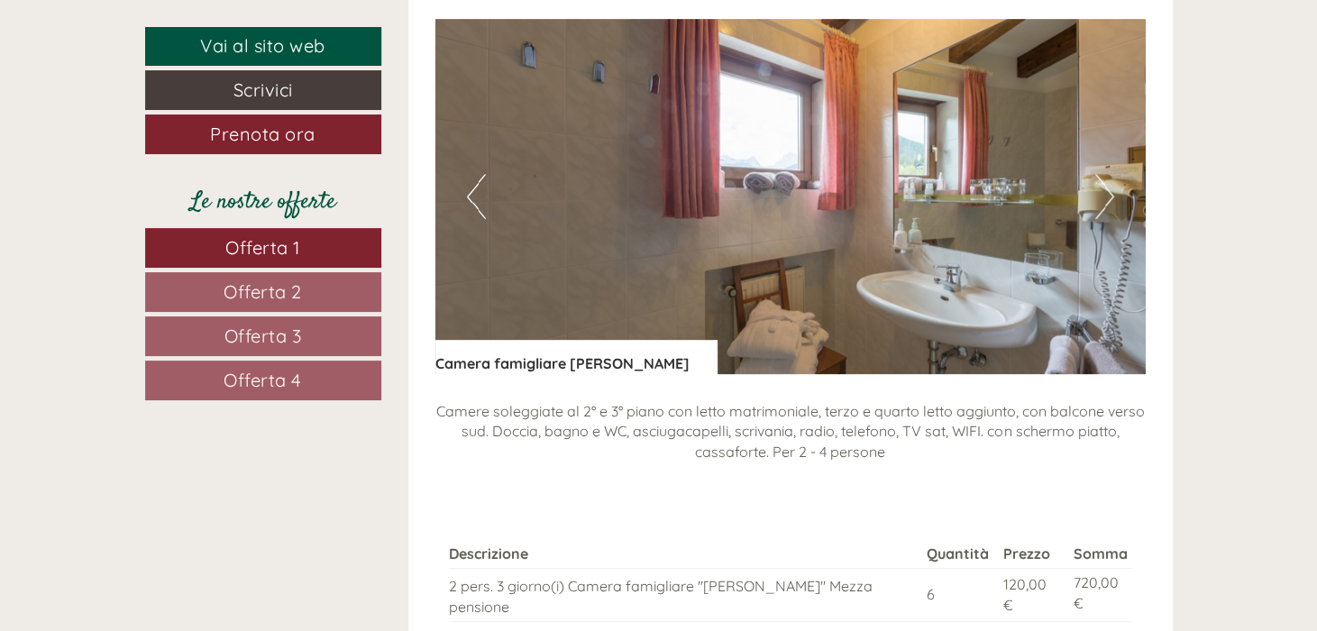
click at [1098, 174] on button "Next" at bounding box center [1104, 196] width 19 height 45
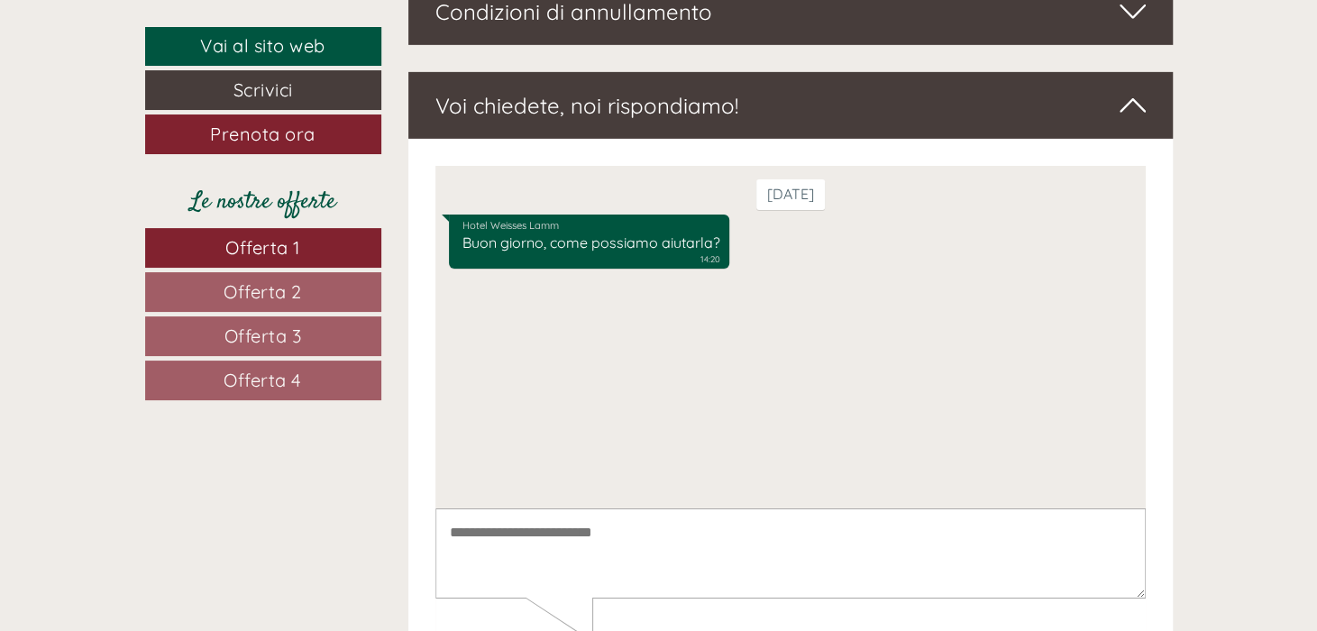
scroll to position [7481, 0]
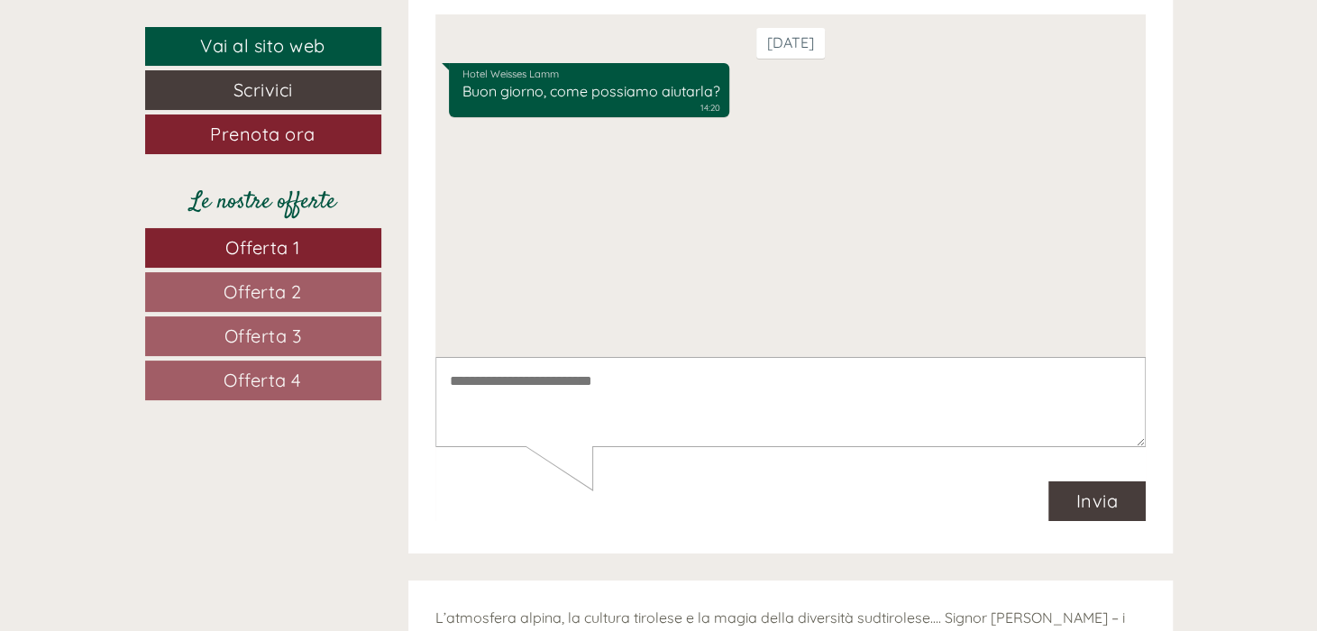
click at [782, 425] on textarea at bounding box center [790, 402] width 710 height 91
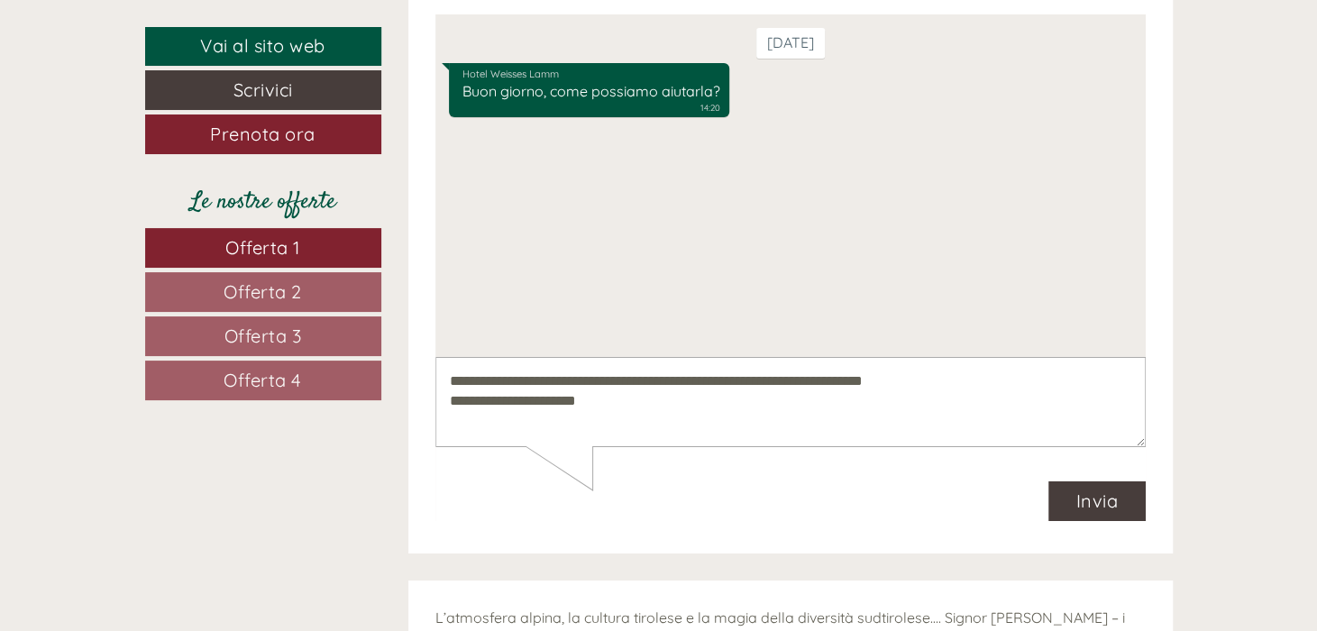
type textarea "**********"
click at [1104, 494] on button "Invia" at bounding box center [1097, 501] width 98 height 40
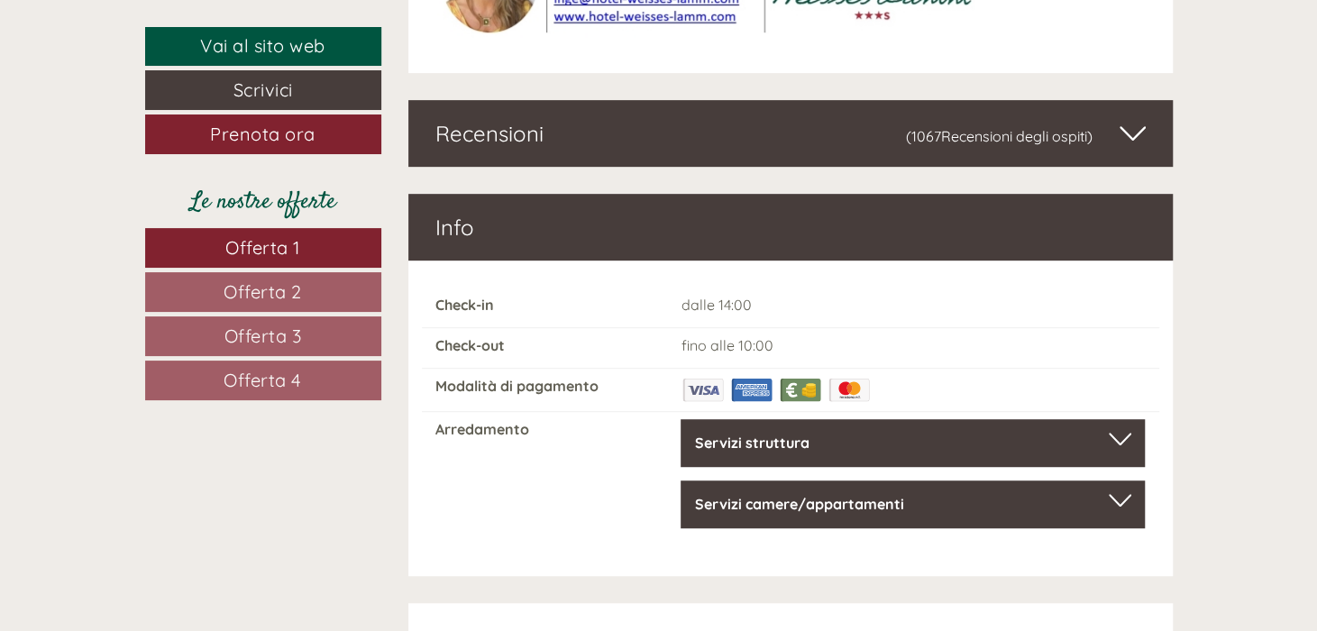
scroll to position [8473, 0]
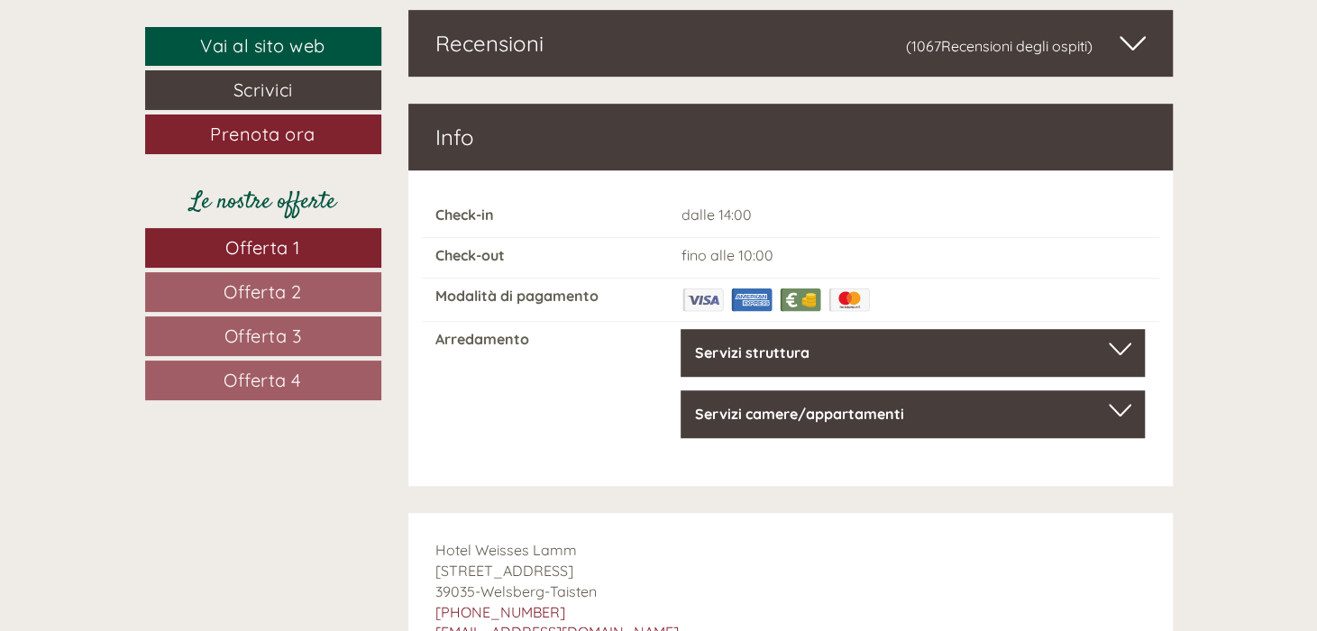
click at [760, 343] on b "Servizi struttura" at bounding box center [751, 352] width 114 height 18
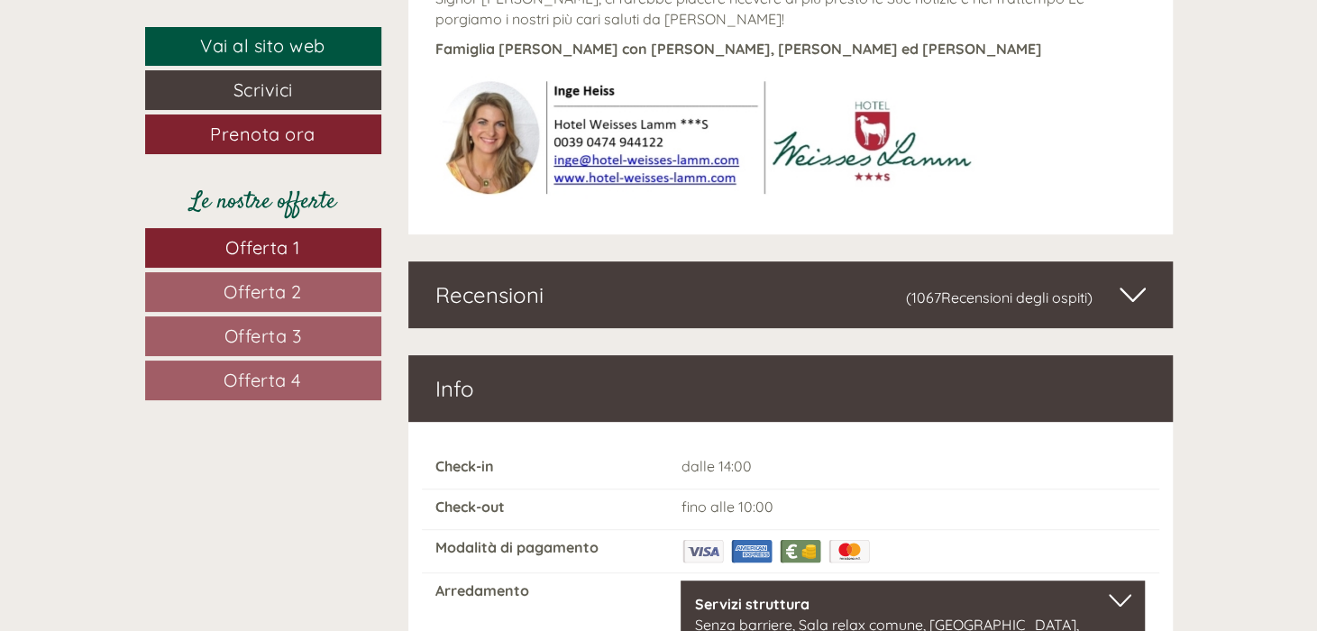
scroll to position [8202, 0]
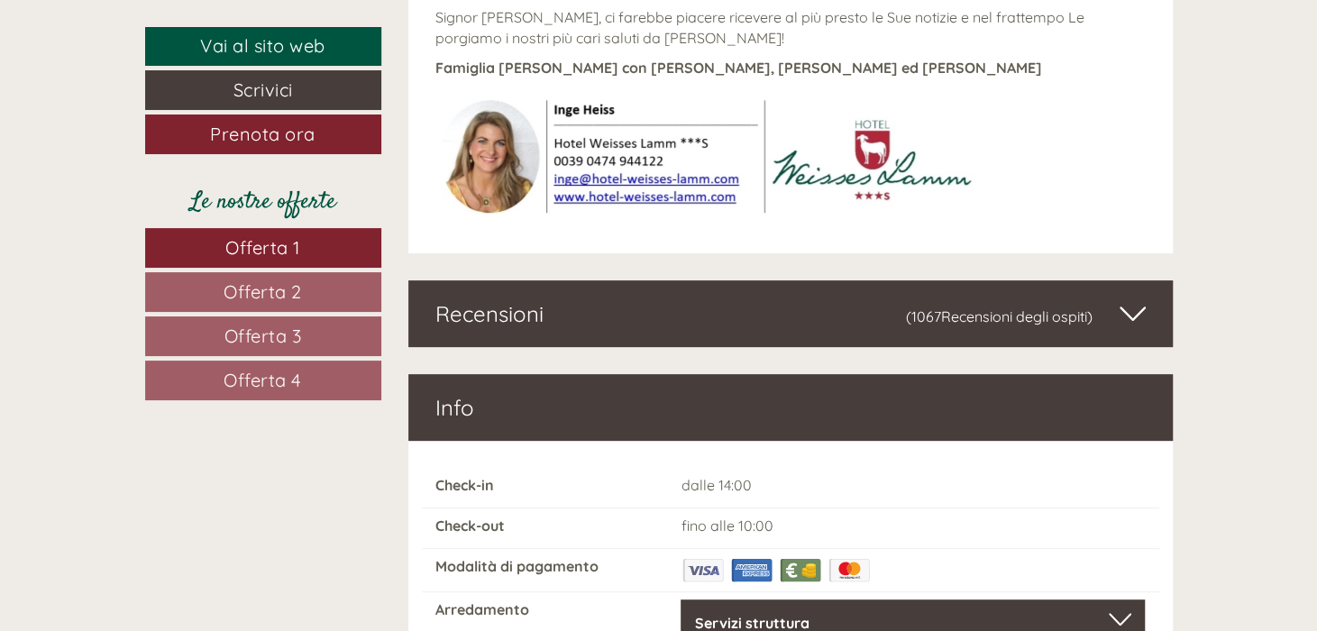
click at [1040, 307] on span "Recensioni degli ospiti" at bounding box center [1014, 316] width 146 height 18
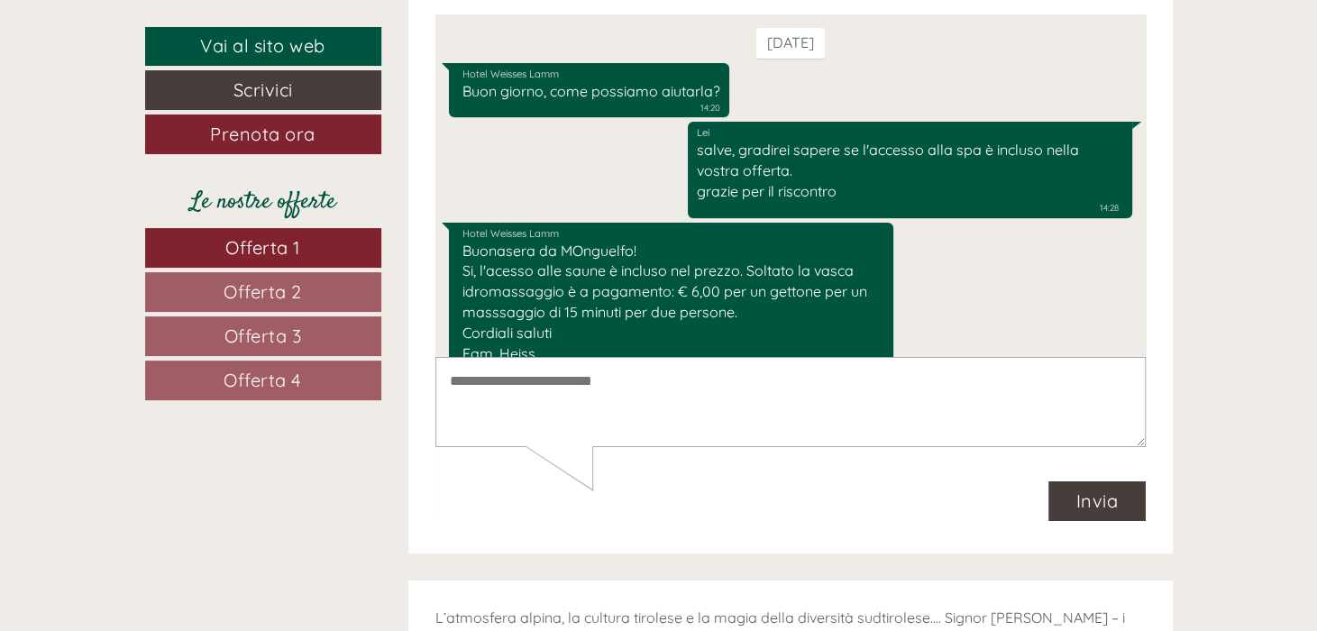
scroll to position [40, 0]
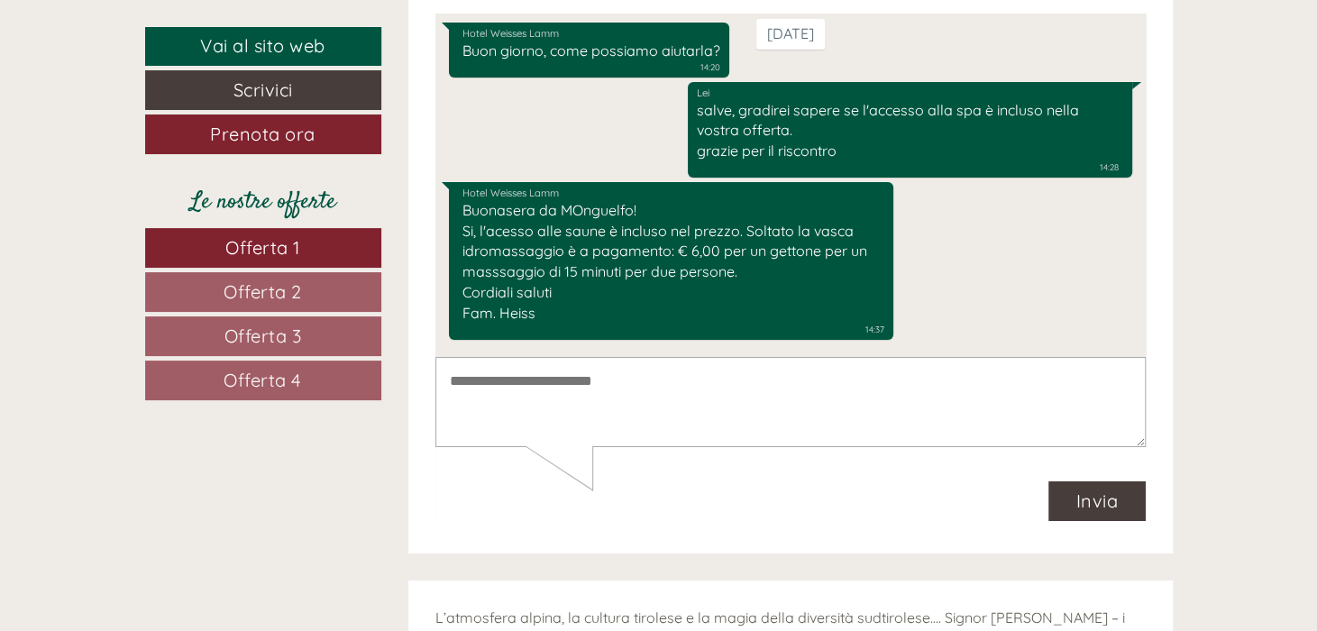
click at [605, 388] on textarea at bounding box center [790, 402] width 710 height 91
type textarea "**********"
click at [1092, 506] on button "Invia" at bounding box center [1097, 501] width 98 height 40
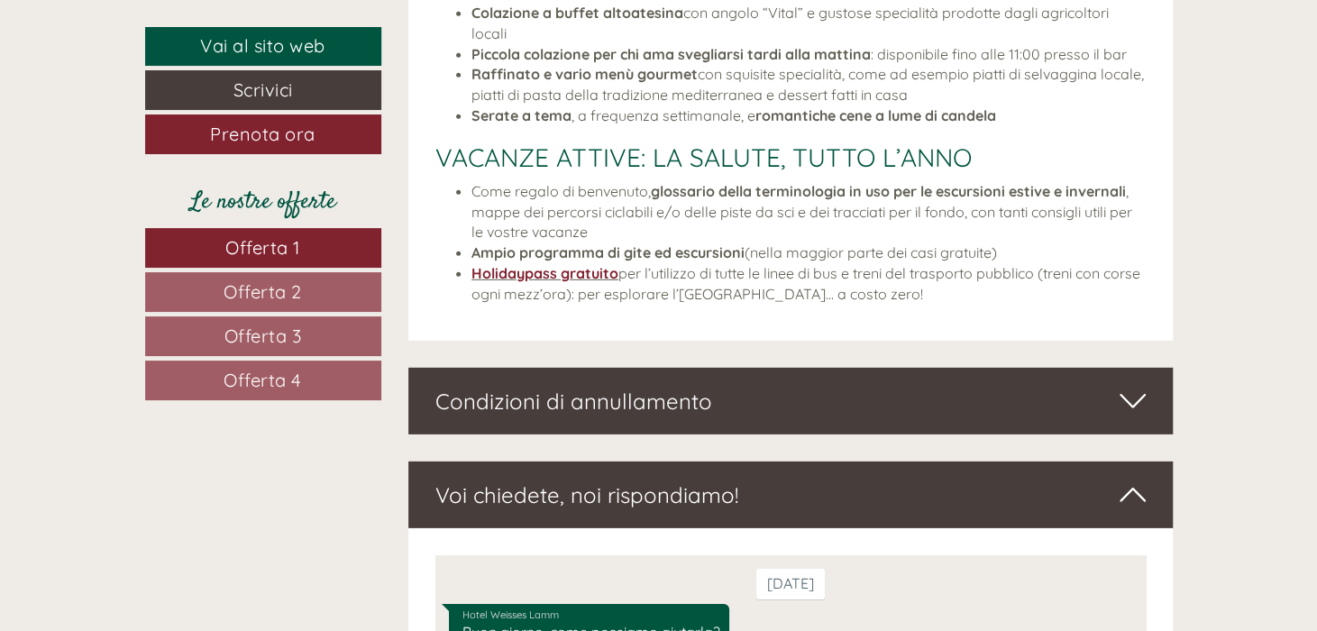
scroll to position [6400, 0]
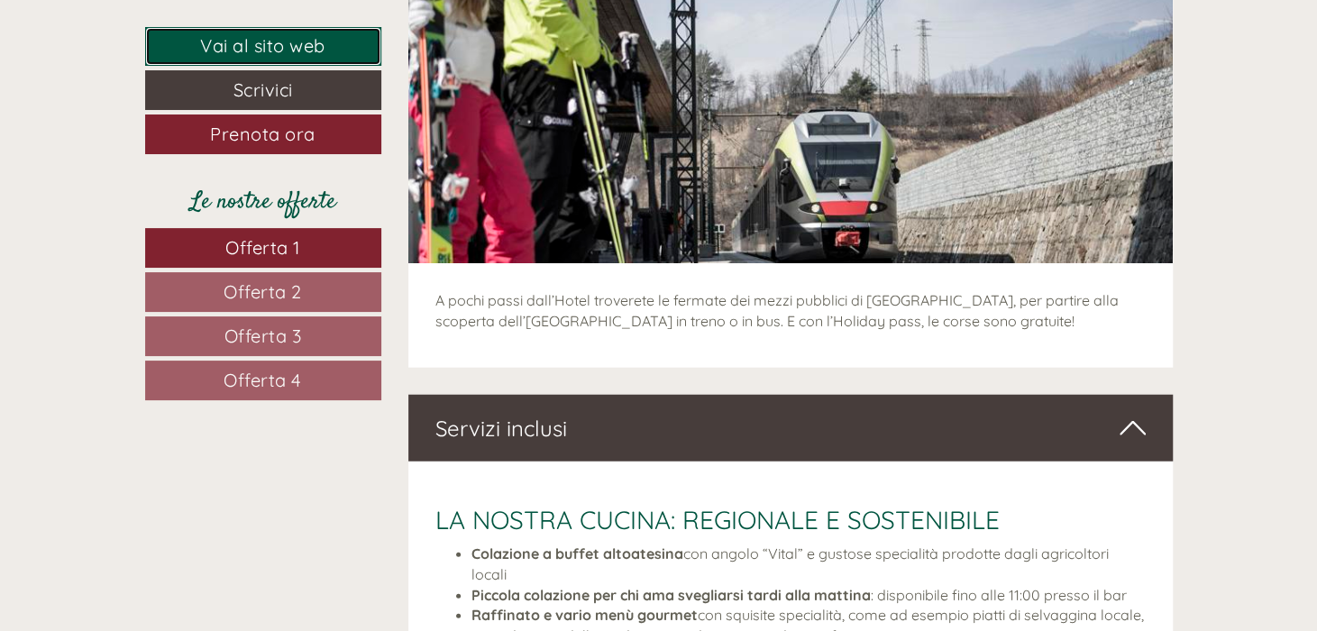
click at [287, 46] on link "Vai al sito web" at bounding box center [263, 46] width 236 height 39
